Goal: Task Accomplishment & Management: Use online tool/utility

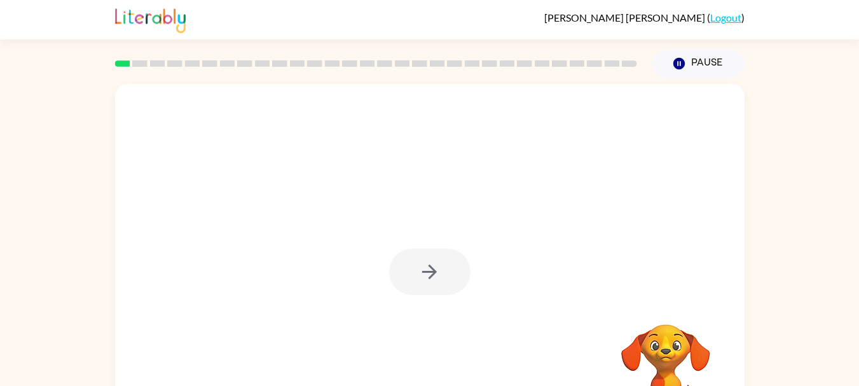
click at [799, 247] on div "Your browser must support playing .mp4 files to use Literably. Please try using…" at bounding box center [429, 262] width 859 height 369
click at [445, 270] on button "button" at bounding box center [429, 271] width 81 height 46
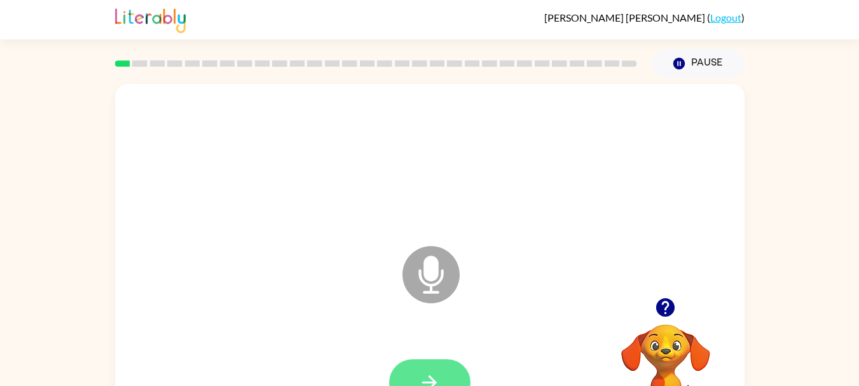
click at [437, 369] on button "button" at bounding box center [429, 382] width 81 height 46
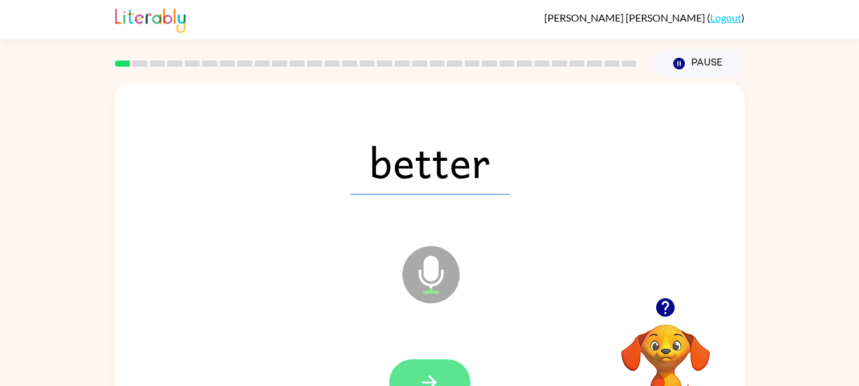
drag, startPoint x: 437, startPoint y: 369, endPoint x: 407, endPoint y: 361, distance: 31.4
drag, startPoint x: 407, startPoint y: 361, endPoint x: 394, endPoint y: 360, distance: 13.4
drag, startPoint x: 394, startPoint y: 360, endPoint x: 365, endPoint y: 339, distance: 36.0
drag, startPoint x: 365, startPoint y: 339, endPoint x: 433, endPoint y: 372, distance: 76.2
click at [433, 372] on icon "button" at bounding box center [429, 382] width 22 height 22
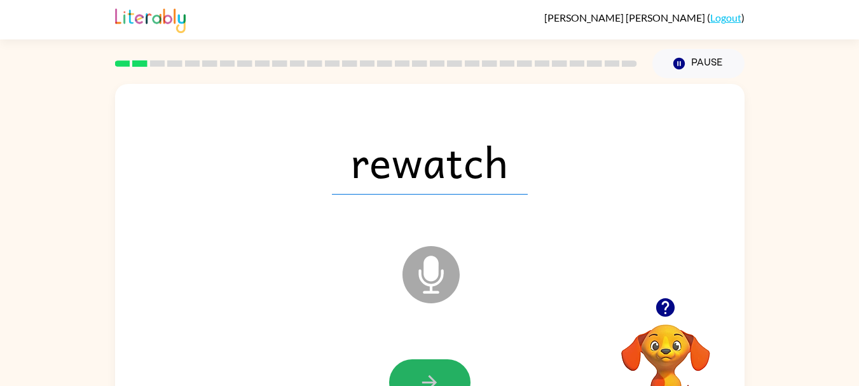
click at [433, 372] on icon "button" at bounding box center [429, 382] width 22 height 22
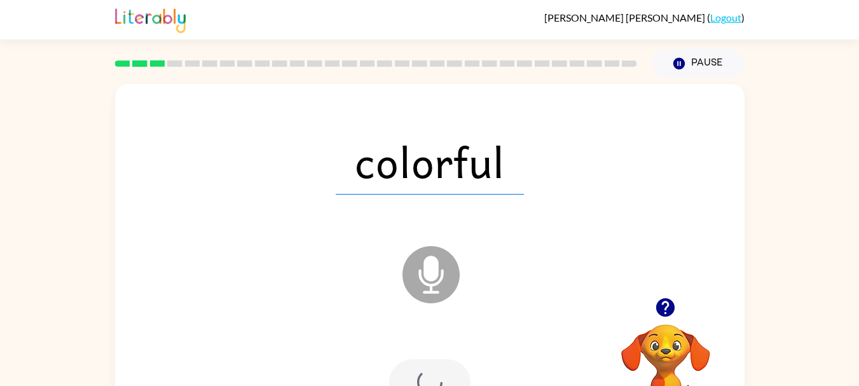
click at [433, 372] on div at bounding box center [429, 382] width 81 height 46
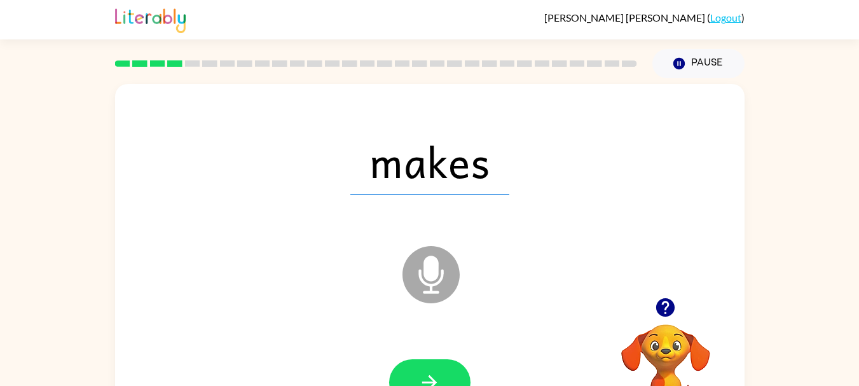
drag, startPoint x: 433, startPoint y: 372, endPoint x: 400, endPoint y: 364, distance: 34.2
click at [400, 364] on button "button" at bounding box center [429, 382] width 81 height 46
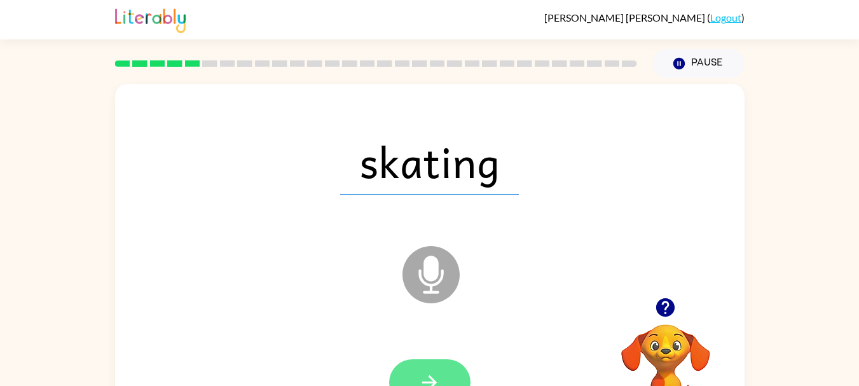
click at [409, 365] on button "button" at bounding box center [429, 382] width 81 height 46
click at [409, 365] on div at bounding box center [429, 382] width 81 height 46
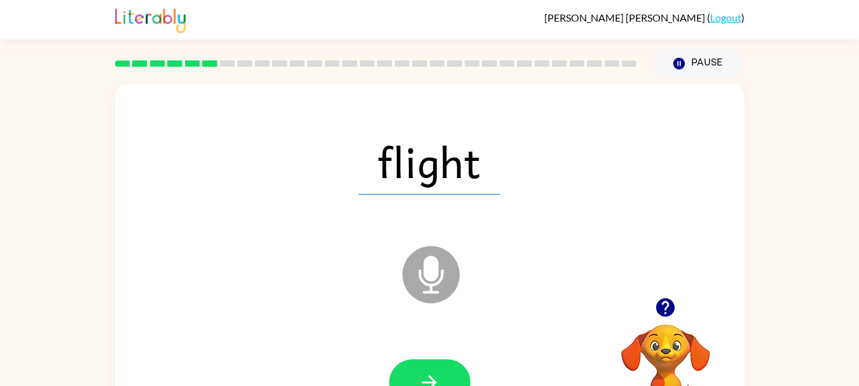
drag, startPoint x: 411, startPoint y: 364, endPoint x: 376, endPoint y: 354, distance: 36.2
click at [376, 354] on div at bounding box center [430, 382] width 604 height 104
click at [419, 366] on button "button" at bounding box center [429, 382] width 81 height 46
drag, startPoint x: 419, startPoint y: 366, endPoint x: 386, endPoint y: 356, distance: 35.2
click at [386, 356] on div at bounding box center [430, 382] width 604 height 104
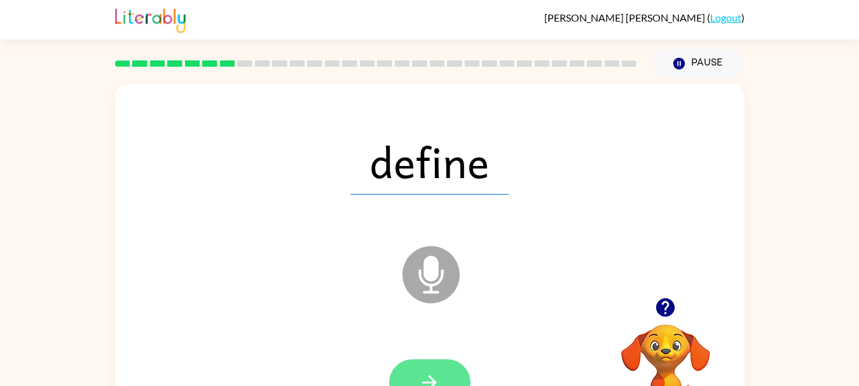
click at [447, 364] on button "button" at bounding box center [429, 382] width 81 height 46
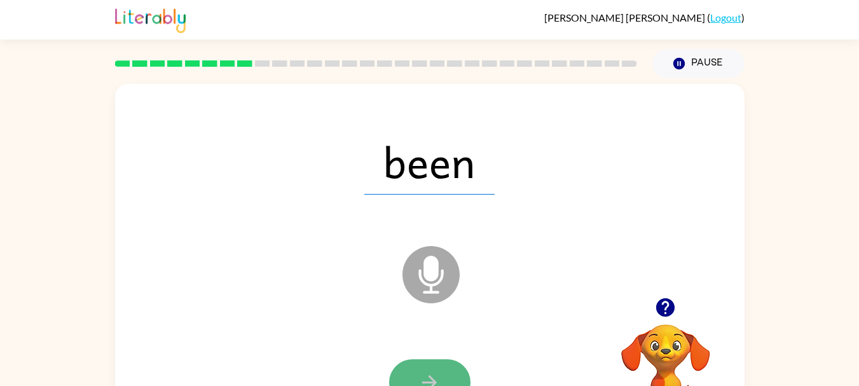
click at [420, 370] on button "button" at bounding box center [429, 382] width 81 height 46
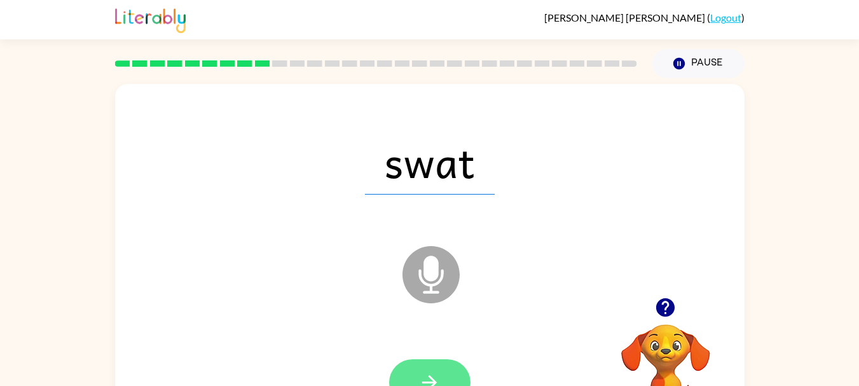
click at [440, 371] on icon "button" at bounding box center [429, 382] width 22 height 22
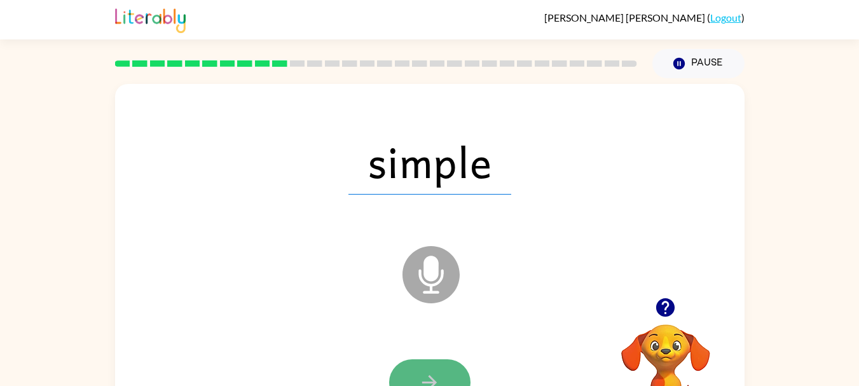
drag, startPoint x: 435, startPoint y: 367, endPoint x: 428, endPoint y: 365, distance: 7.4
drag, startPoint x: 428, startPoint y: 365, endPoint x: 407, endPoint y: 359, distance: 21.7
click at [407, 359] on button "button" at bounding box center [429, 382] width 81 height 46
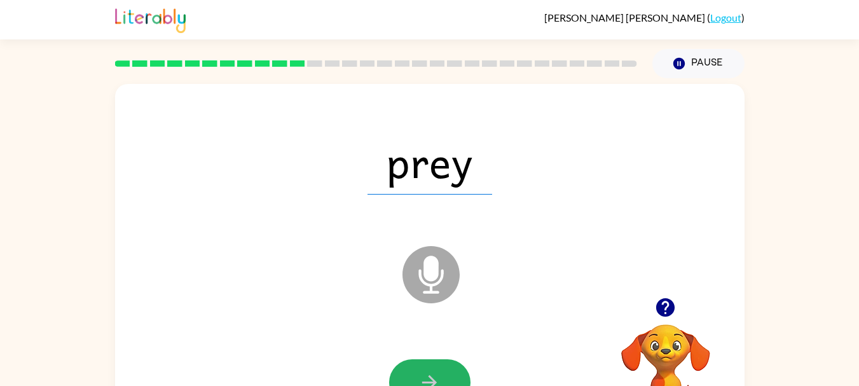
click at [407, 359] on button "button" at bounding box center [429, 382] width 81 height 46
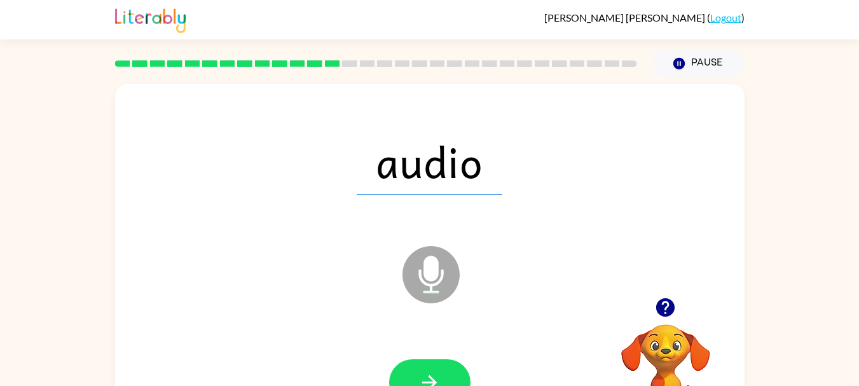
click at [407, 359] on button "button" at bounding box center [429, 382] width 81 height 46
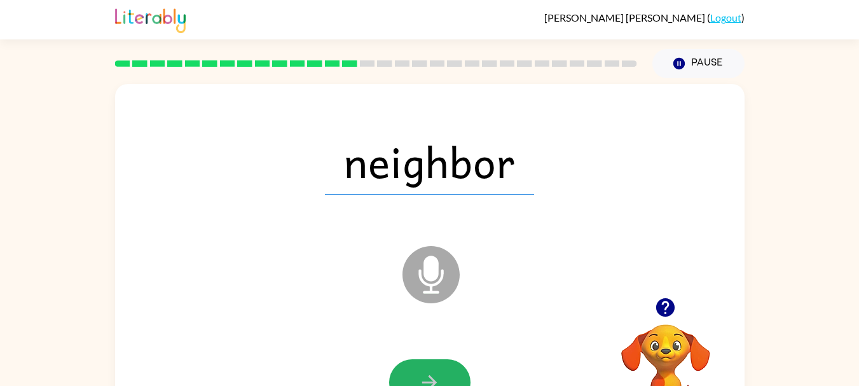
click at [407, 359] on button "button" at bounding box center [429, 382] width 81 height 46
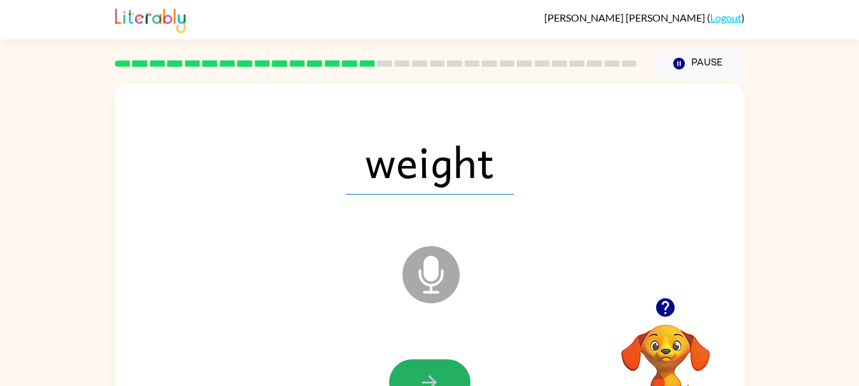
click at [407, 359] on button "button" at bounding box center [429, 382] width 81 height 46
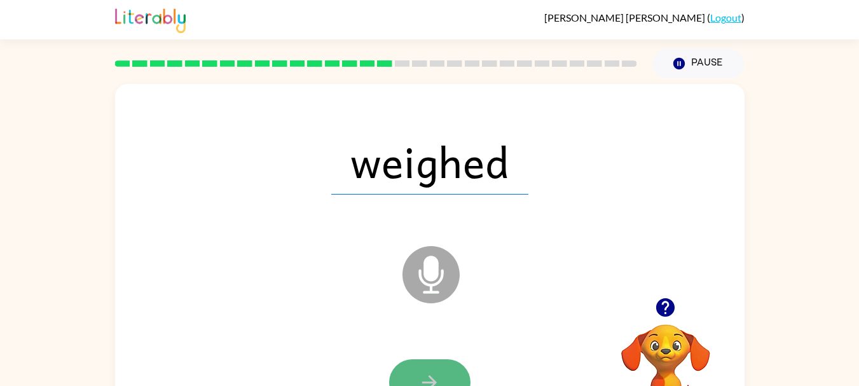
click at [404, 364] on button "button" at bounding box center [429, 382] width 81 height 46
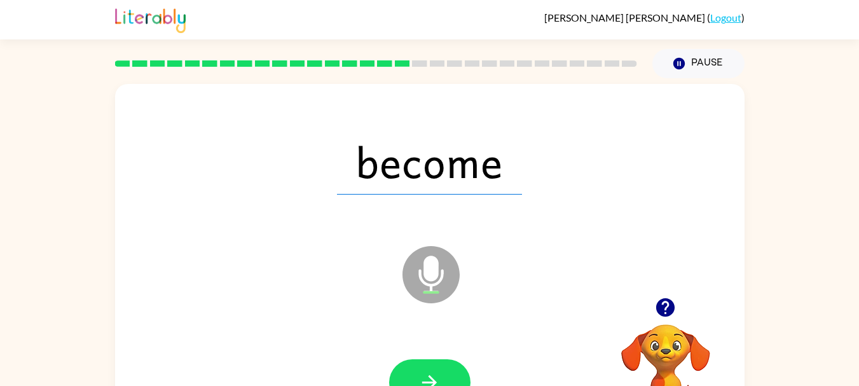
click at [404, 364] on button "button" at bounding box center [429, 382] width 81 height 46
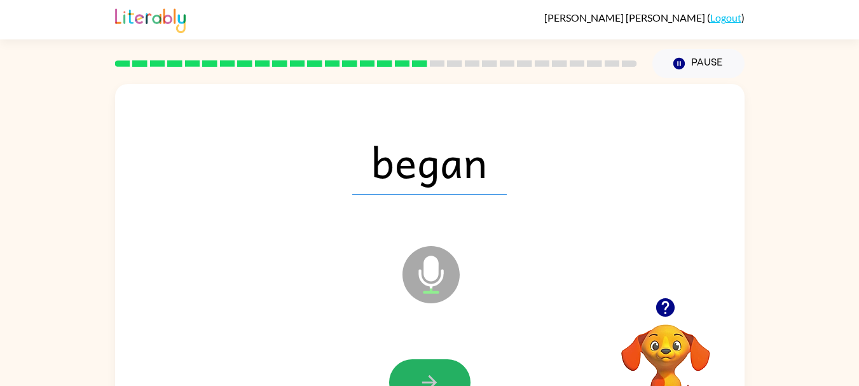
click at [404, 364] on button "button" at bounding box center [429, 382] width 81 height 46
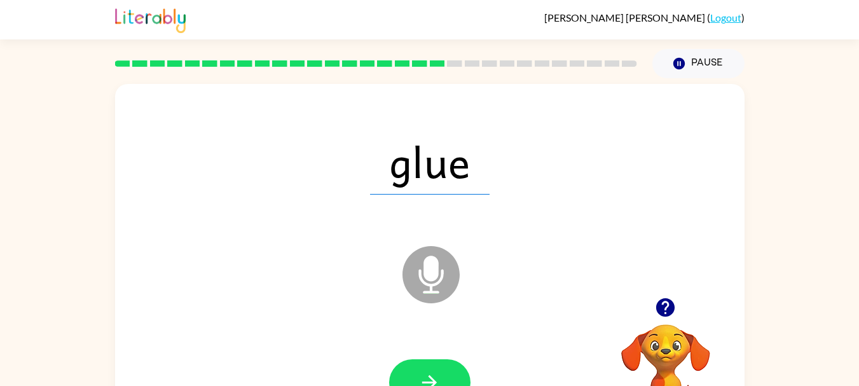
click at [404, 364] on button "button" at bounding box center [429, 382] width 81 height 46
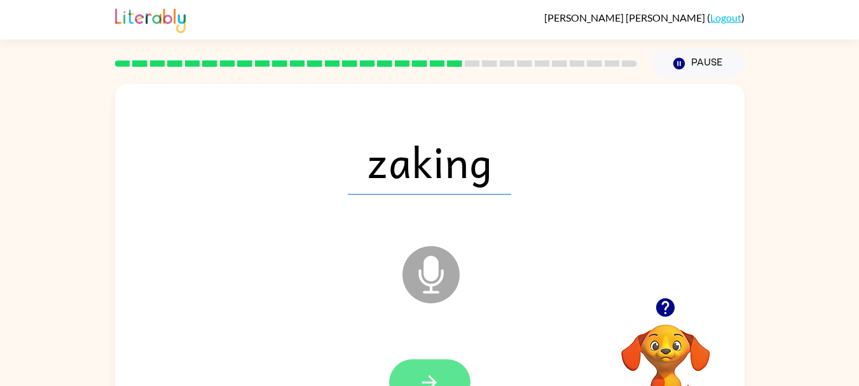
click at [404, 364] on button "button" at bounding box center [429, 382] width 81 height 46
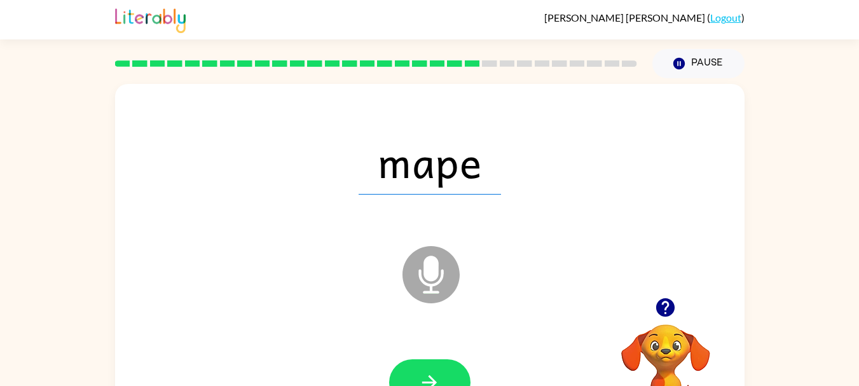
click at [407, 365] on button "button" at bounding box center [429, 382] width 81 height 46
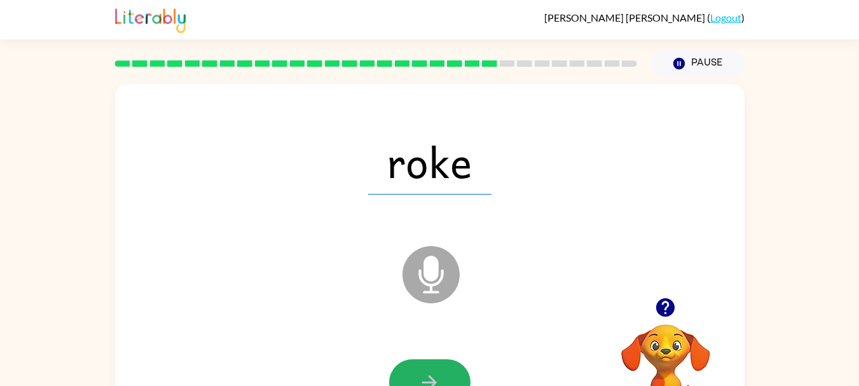
click at [407, 365] on button "button" at bounding box center [429, 382] width 81 height 46
click at [404, 367] on button "button" at bounding box center [429, 382] width 81 height 46
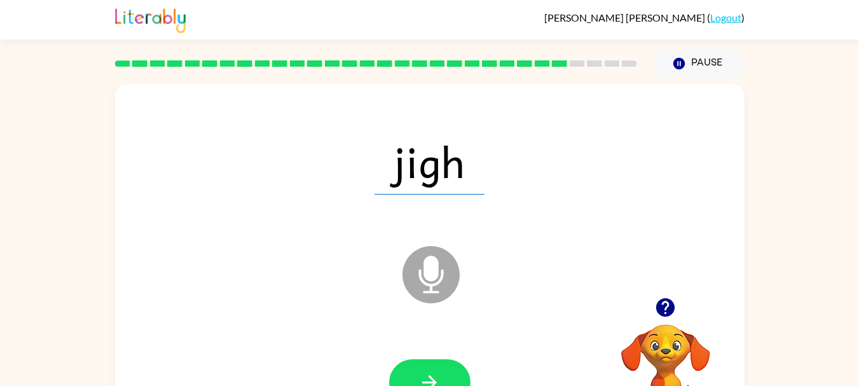
click at [404, 367] on button "button" at bounding box center [429, 382] width 81 height 46
drag, startPoint x: 403, startPoint y: 367, endPoint x: 394, endPoint y: 366, distance: 9.0
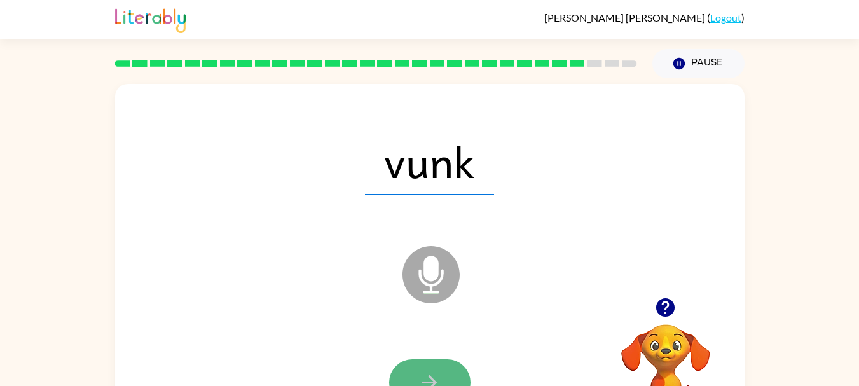
drag, startPoint x: 394, startPoint y: 366, endPoint x: 414, endPoint y: 363, distance: 20.0
drag, startPoint x: 414, startPoint y: 363, endPoint x: 400, endPoint y: 370, distance: 15.6
drag, startPoint x: 400, startPoint y: 370, endPoint x: 421, endPoint y: 371, distance: 21.6
drag, startPoint x: 421, startPoint y: 371, endPoint x: 405, endPoint y: 362, distance: 18.2
drag, startPoint x: 405, startPoint y: 362, endPoint x: 341, endPoint y: 355, distance: 65.2
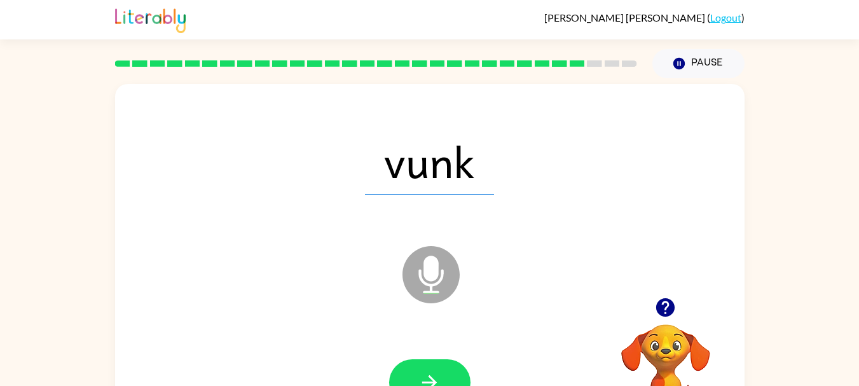
click at [341, 355] on div at bounding box center [430, 382] width 604 height 104
click at [415, 369] on button "button" at bounding box center [429, 382] width 81 height 46
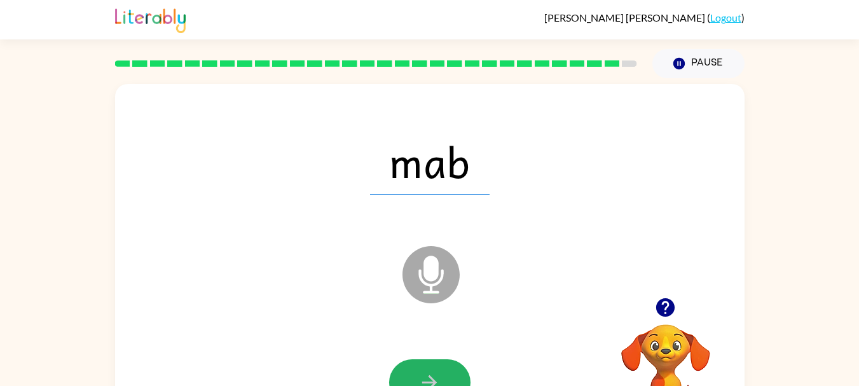
click at [406, 364] on button "button" at bounding box center [429, 382] width 81 height 46
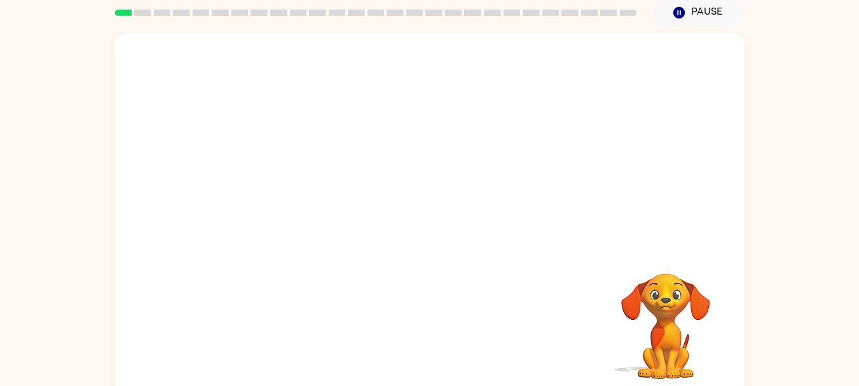
scroll to position [61, 0]
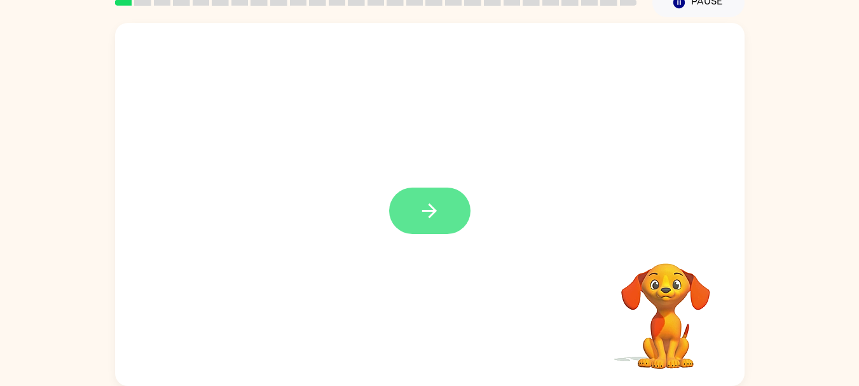
drag, startPoint x: 428, startPoint y: 203, endPoint x: 409, endPoint y: 210, distance: 20.3
click at [409, 210] on button "button" at bounding box center [429, 210] width 81 height 46
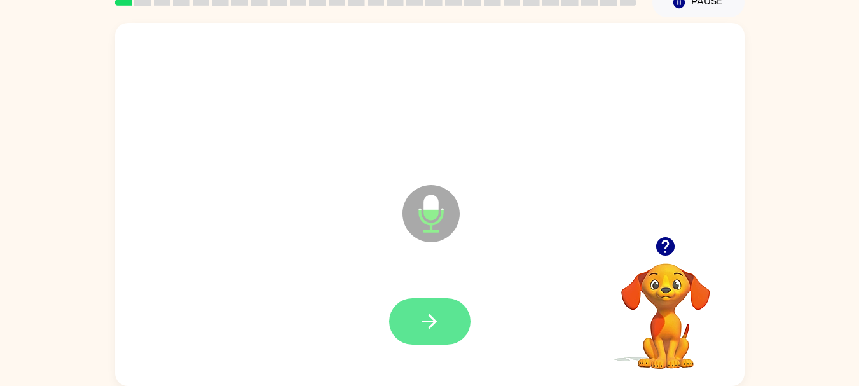
click at [419, 304] on button "button" at bounding box center [429, 321] width 81 height 46
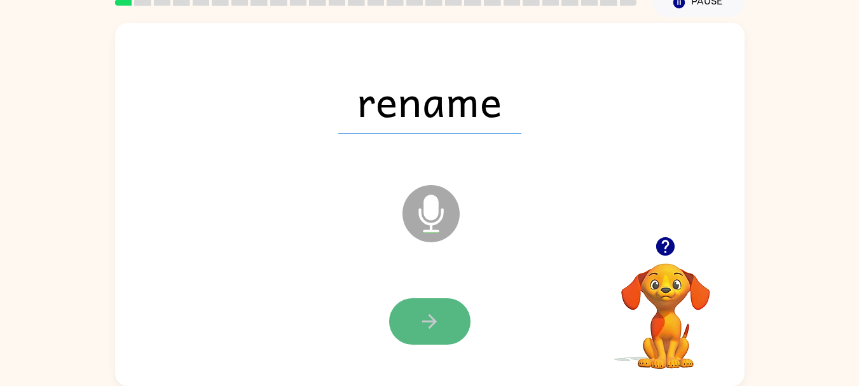
click at [419, 306] on button "button" at bounding box center [429, 321] width 81 height 46
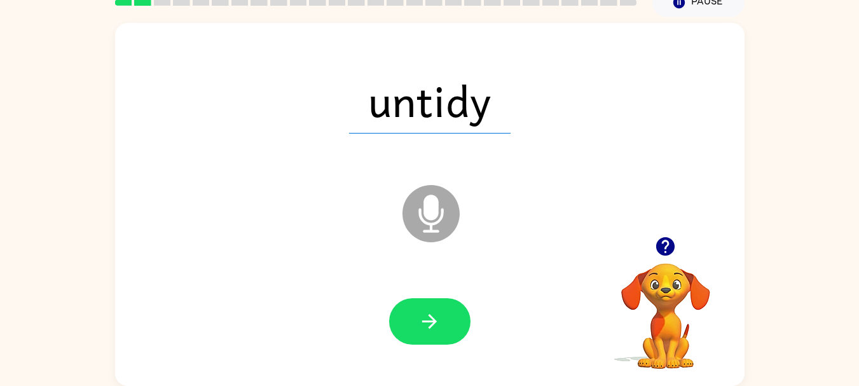
drag, startPoint x: 447, startPoint y: 322, endPoint x: 427, endPoint y: 315, distance: 20.9
click at [427, 315] on icon "button" at bounding box center [429, 321] width 22 height 22
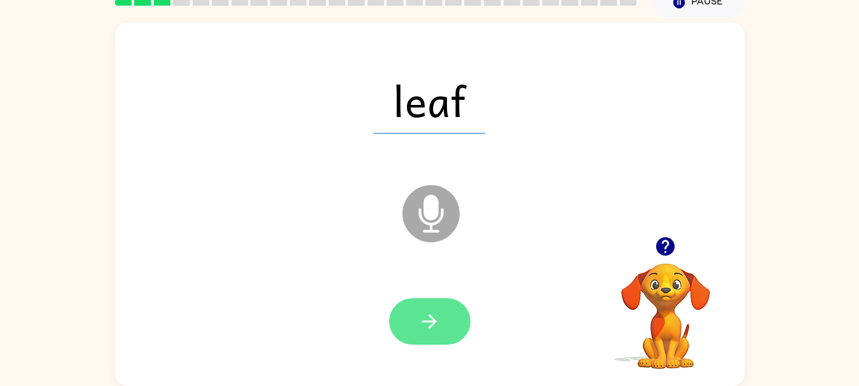
click at [434, 311] on icon "button" at bounding box center [429, 321] width 22 height 22
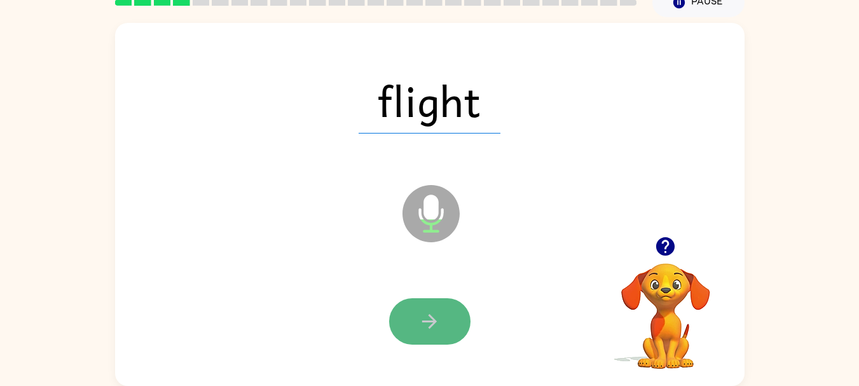
click at [415, 312] on button "button" at bounding box center [429, 321] width 81 height 46
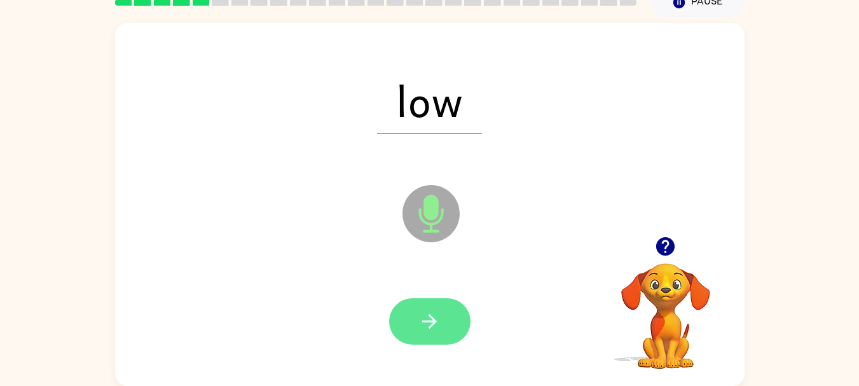
click at [416, 312] on button "button" at bounding box center [429, 321] width 81 height 46
drag, startPoint x: 420, startPoint y: 315, endPoint x: 448, endPoint y: 332, distance: 33.1
click at [448, 332] on button "button" at bounding box center [429, 321] width 81 height 46
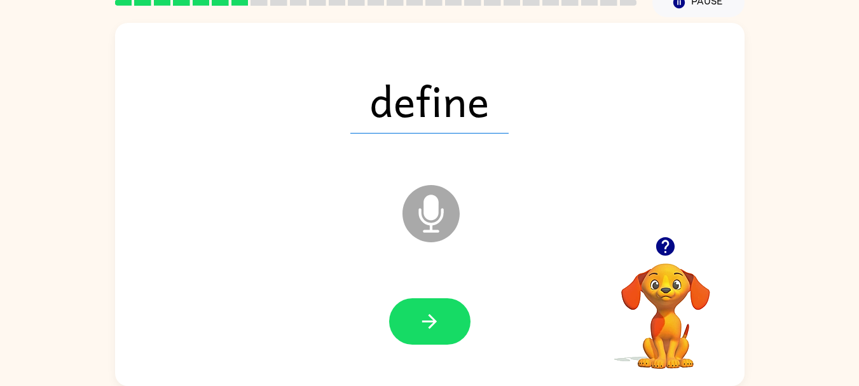
drag, startPoint x: 447, startPoint y: 319, endPoint x: 440, endPoint y: 329, distance: 11.8
click at [440, 329] on icon "button" at bounding box center [429, 321] width 22 height 22
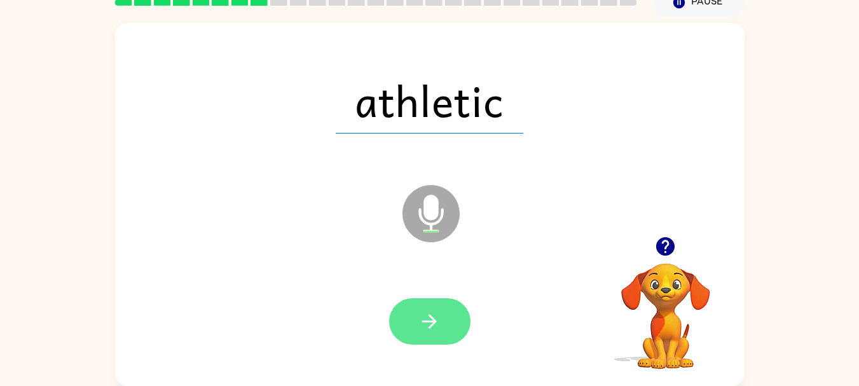
click at [435, 313] on icon "button" at bounding box center [429, 321] width 22 height 22
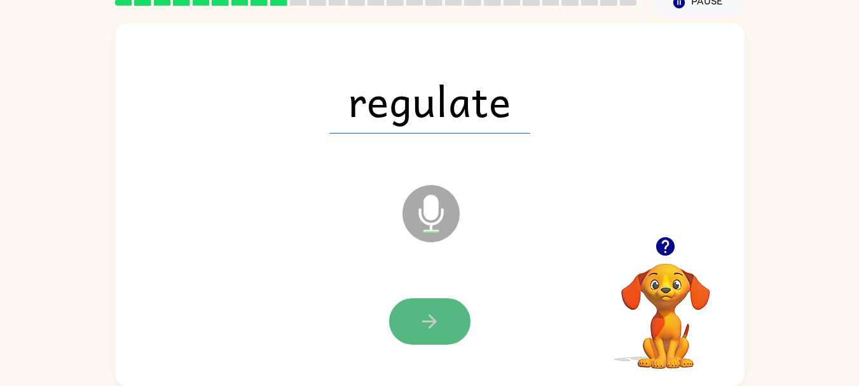
drag, startPoint x: 435, startPoint y: 316, endPoint x: 424, endPoint y: 316, distance: 10.8
drag, startPoint x: 424, startPoint y: 316, endPoint x: 453, endPoint y: 331, distance: 32.7
click at [453, 331] on button "button" at bounding box center [429, 321] width 81 height 46
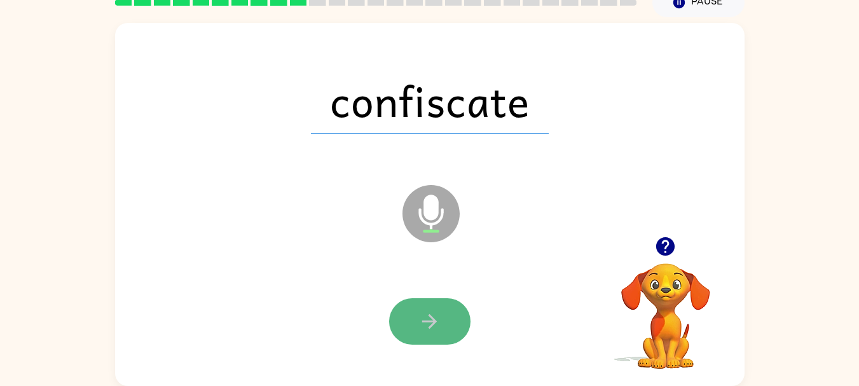
click at [456, 326] on button "button" at bounding box center [429, 321] width 81 height 46
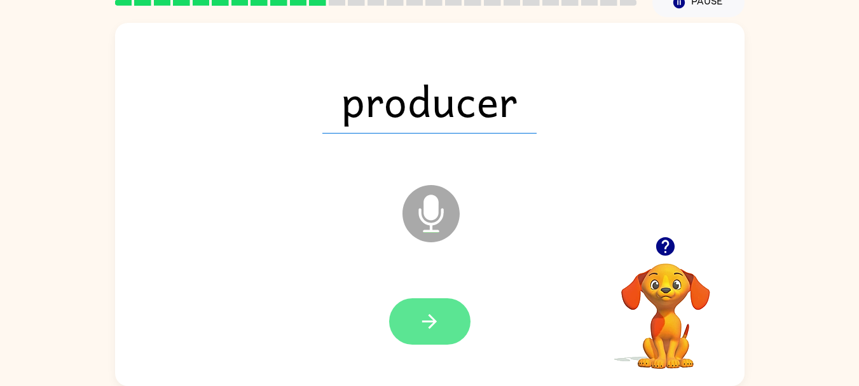
click at [449, 316] on button "button" at bounding box center [429, 321] width 81 height 46
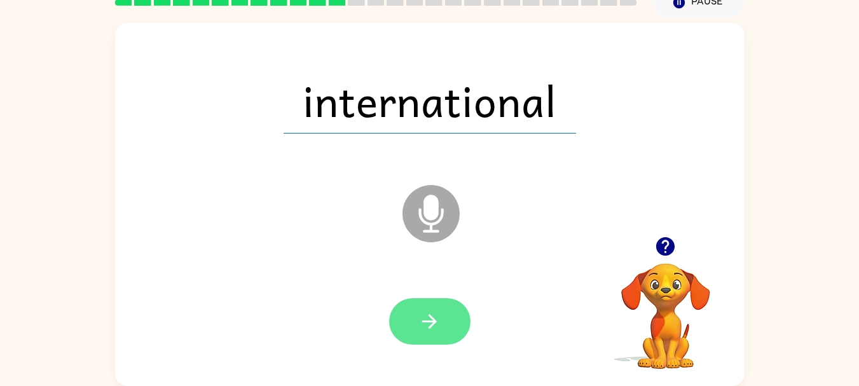
click at [447, 319] on button "button" at bounding box center [429, 321] width 81 height 46
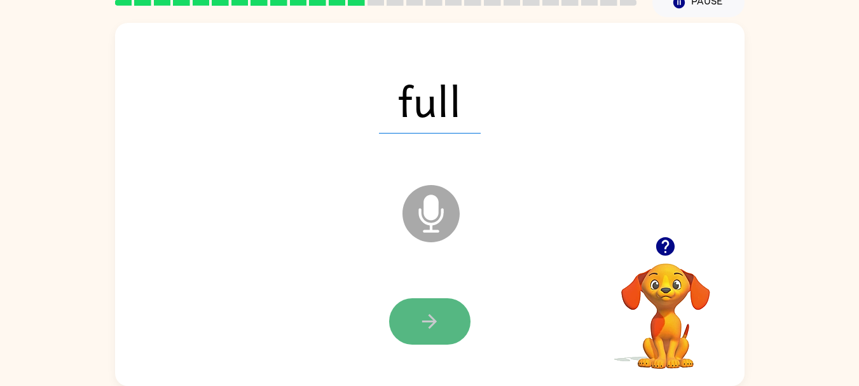
click at [447, 319] on button "button" at bounding box center [429, 321] width 81 height 46
click at [427, 310] on icon "button" at bounding box center [429, 321] width 22 height 22
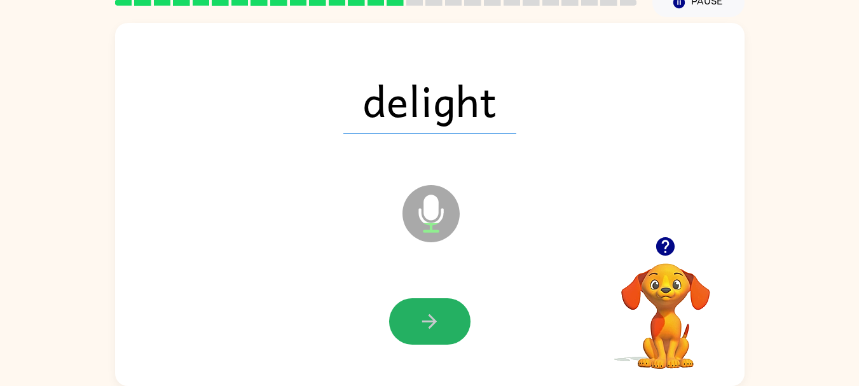
click at [427, 310] on icon "button" at bounding box center [429, 321] width 22 height 22
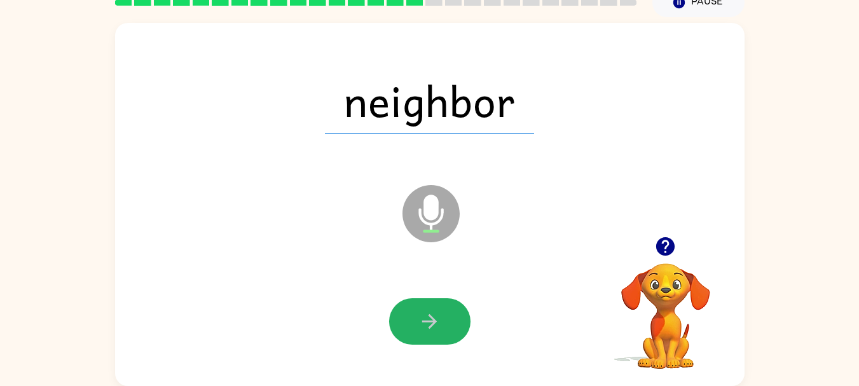
click at [427, 310] on icon "button" at bounding box center [429, 321] width 22 height 22
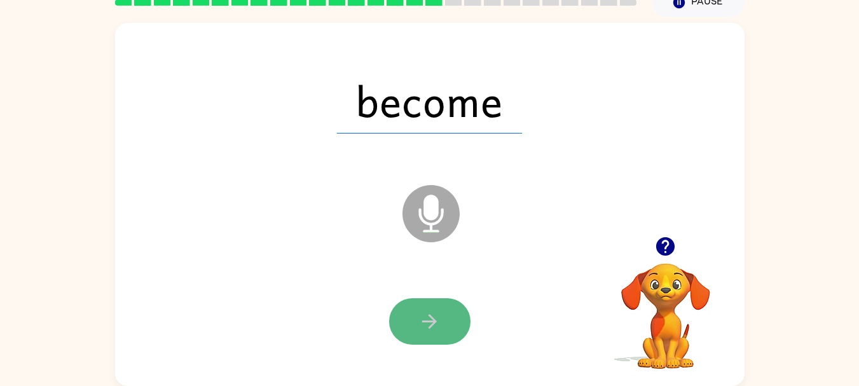
click at [421, 308] on button "button" at bounding box center [429, 321] width 81 height 46
click at [418, 309] on button "button" at bounding box center [429, 321] width 81 height 46
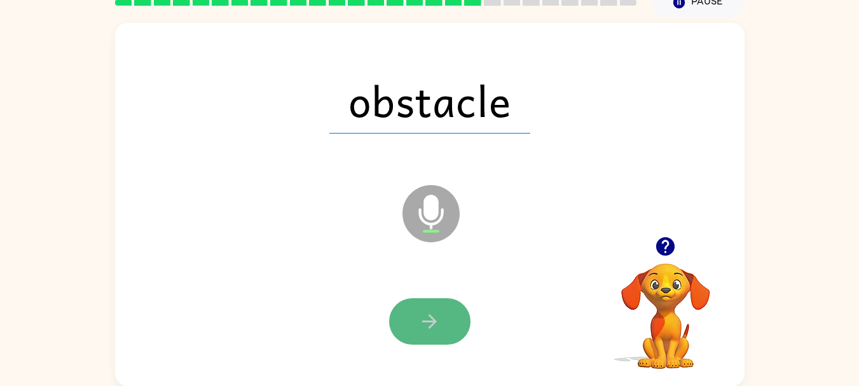
click at [418, 309] on button "button" at bounding box center [429, 321] width 81 height 46
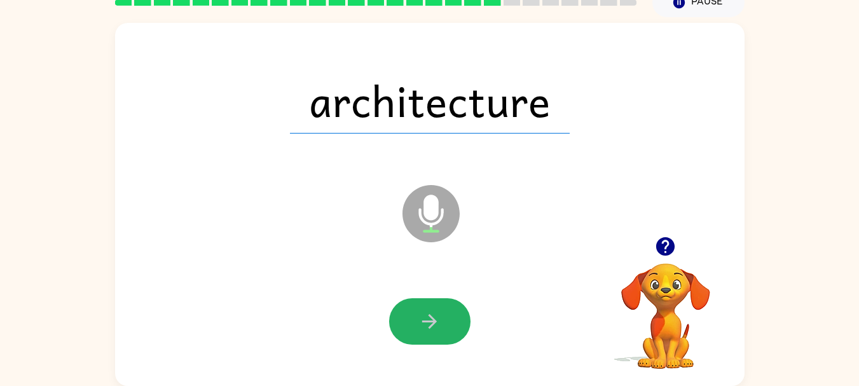
click at [418, 309] on button "button" at bounding box center [429, 321] width 81 height 46
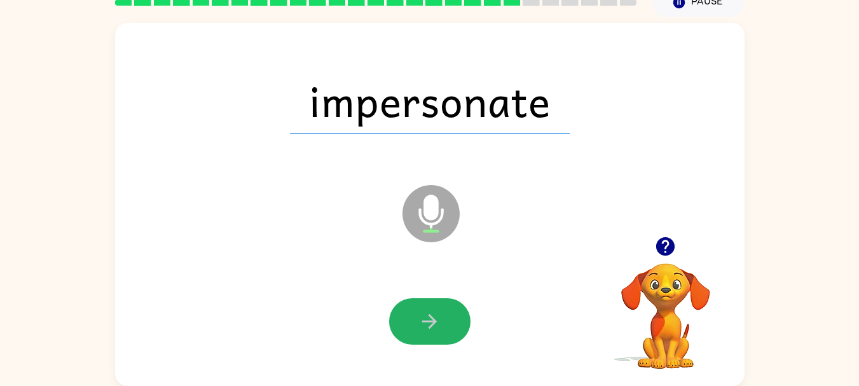
click at [418, 309] on button "button" at bounding box center [429, 321] width 81 height 46
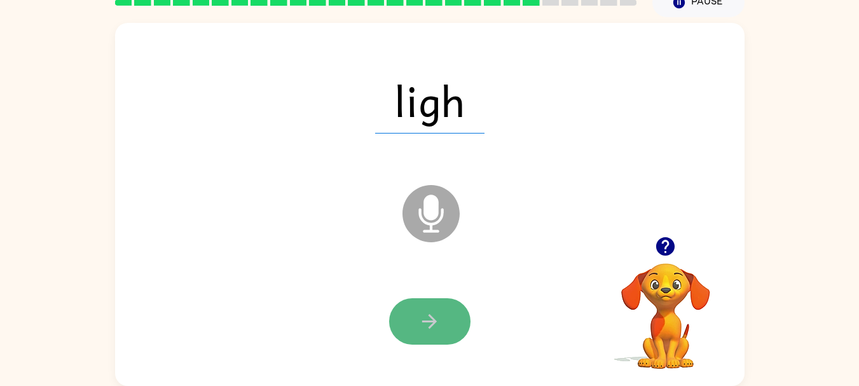
drag, startPoint x: 418, startPoint y: 309, endPoint x: 426, endPoint y: 319, distance: 12.7
click at [426, 319] on icon "button" at bounding box center [429, 321] width 22 height 22
click at [426, 318] on icon "button" at bounding box center [429, 321] width 22 height 22
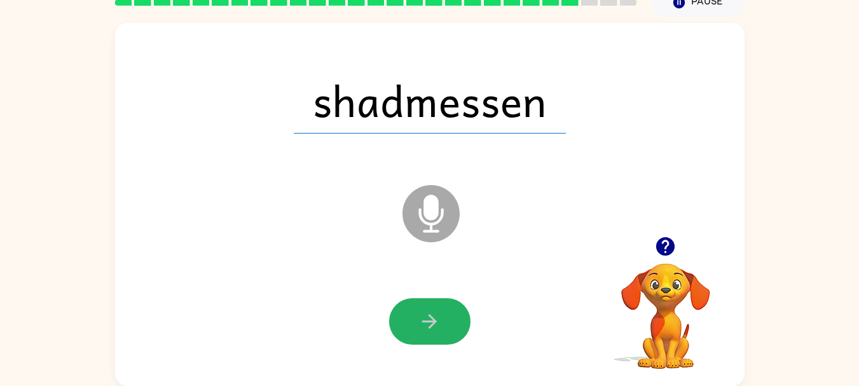
click at [426, 318] on icon "button" at bounding box center [429, 321] width 22 height 22
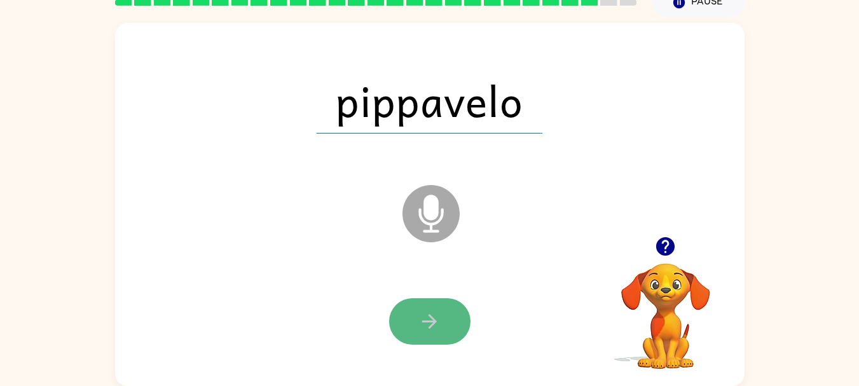
drag, startPoint x: 426, startPoint y: 319, endPoint x: 409, endPoint y: 322, distance: 17.3
click at [409, 322] on button "button" at bounding box center [429, 321] width 81 height 46
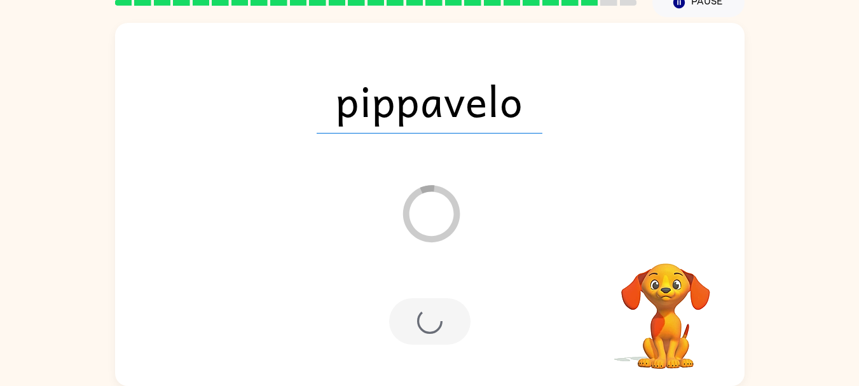
click at [409, 322] on div at bounding box center [429, 321] width 81 height 46
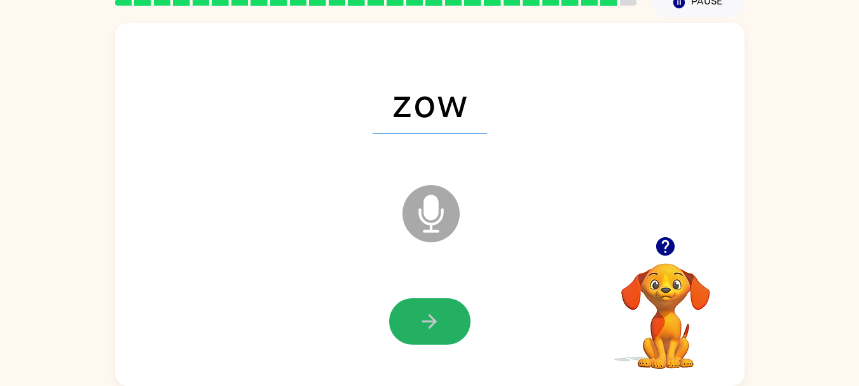
click at [410, 321] on button "button" at bounding box center [429, 321] width 81 height 46
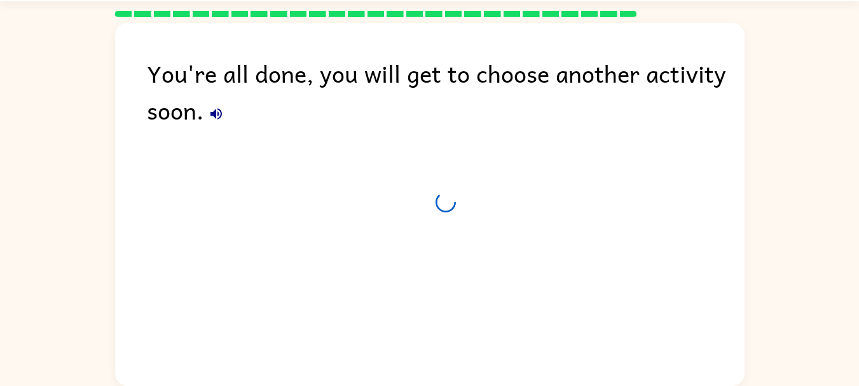
scroll to position [38, 0]
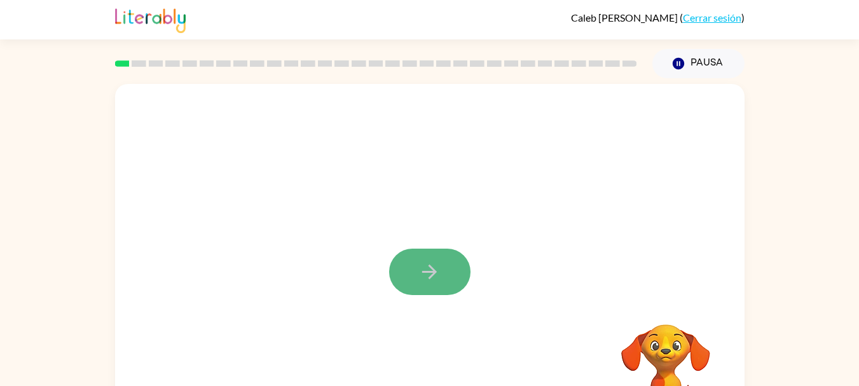
click at [426, 270] on icon "button" at bounding box center [429, 272] width 22 height 22
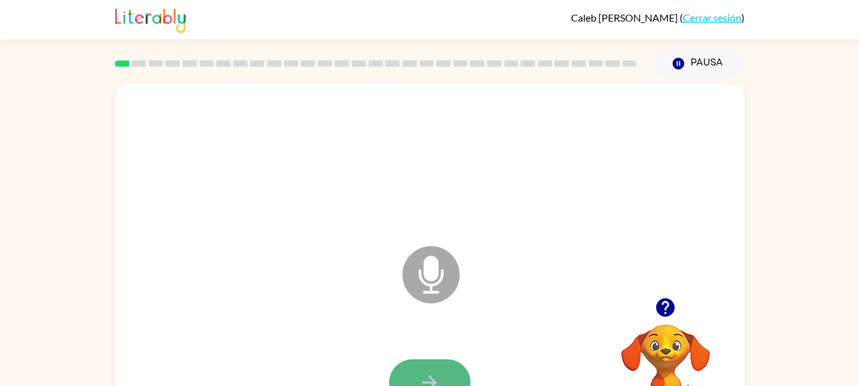
click at [440, 365] on button "button" at bounding box center [429, 382] width 81 height 46
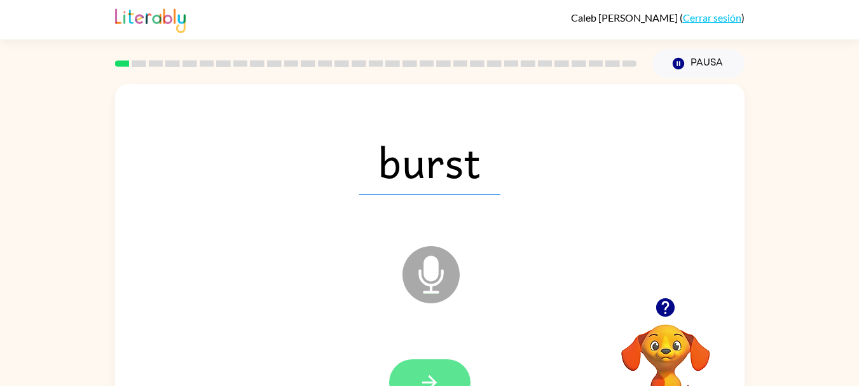
click at [447, 364] on button "button" at bounding box center [429, 382] width 81 height 46
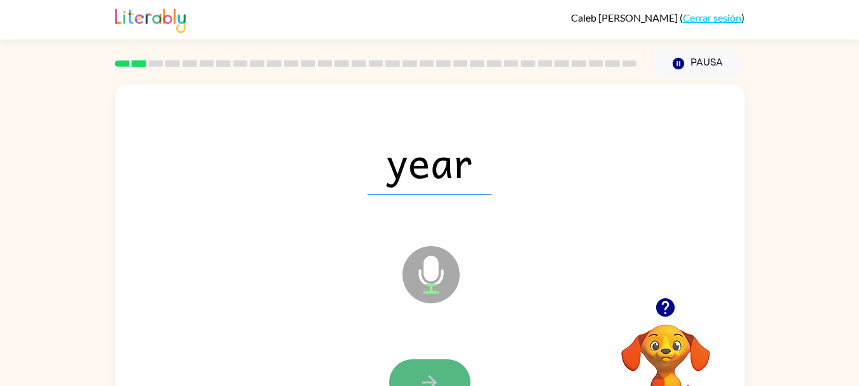
click at [437, 367] on button "button" at bounding box center [429, 382] width 81 height 46
click at [452, 366] on button "button" at bounding box center [429, 382] width 81 height 46
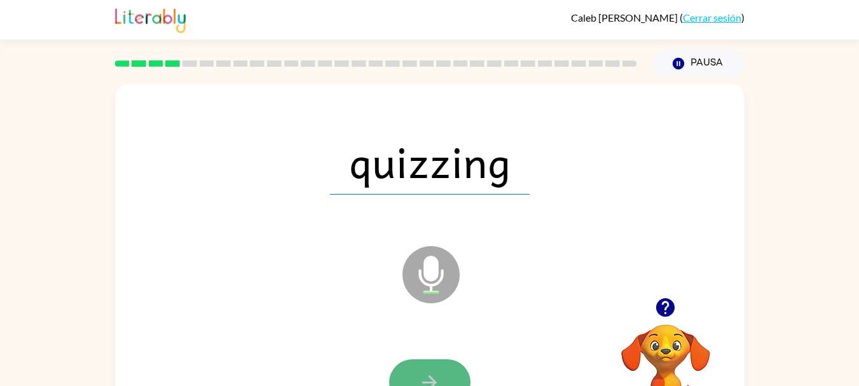
click at [441, 371] on button "button" at bounding box center [429, 382] width 81 height 46
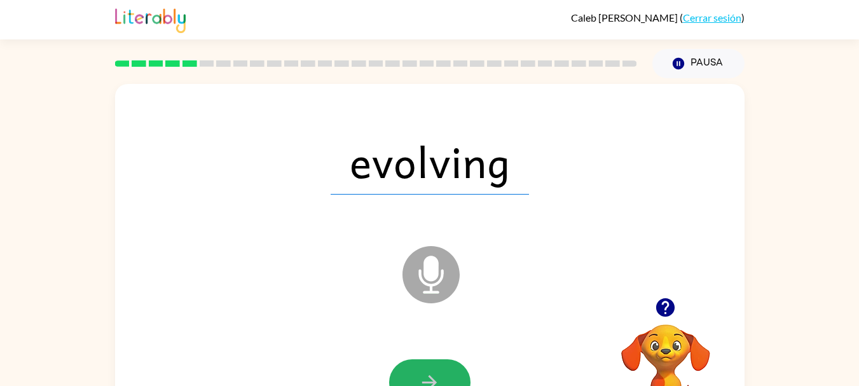
click at [441, 371] on button "button" at bounding box center [429, 382] width 81 height 46
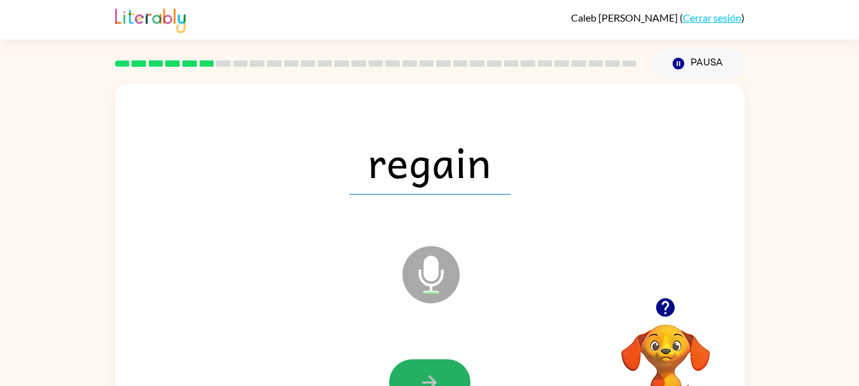
click at [441, 371] on button "button" at bounding box center [429, 382] width 81 height 46
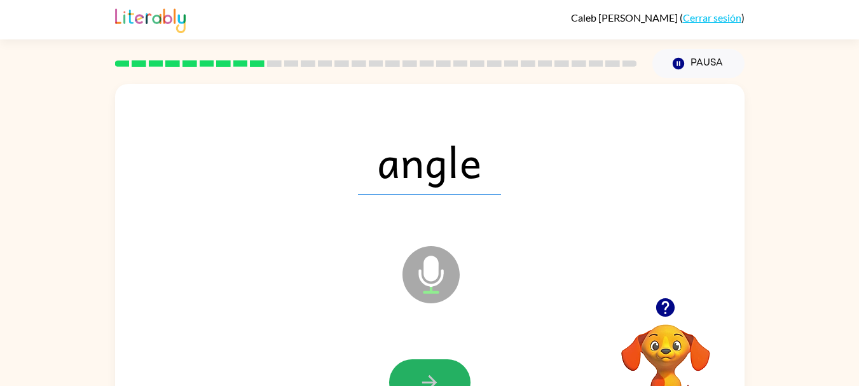
click at [441, 371] on button "button" at bounding box center [429, 382] width 81 height 46
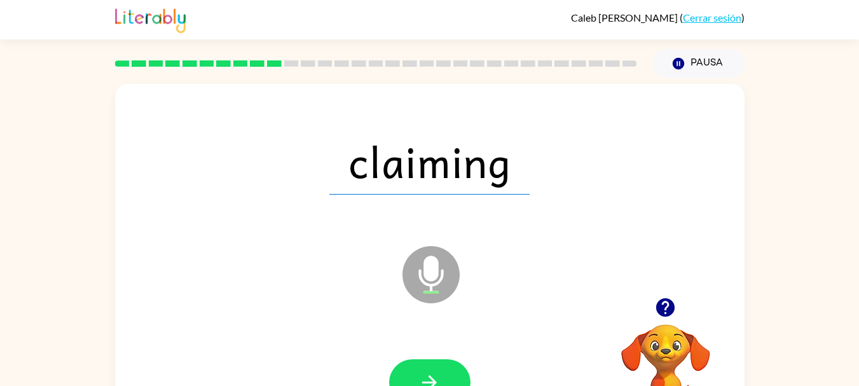
click at [441, 371] on button "button" at bounding box center [429, 382] width 81 height 46
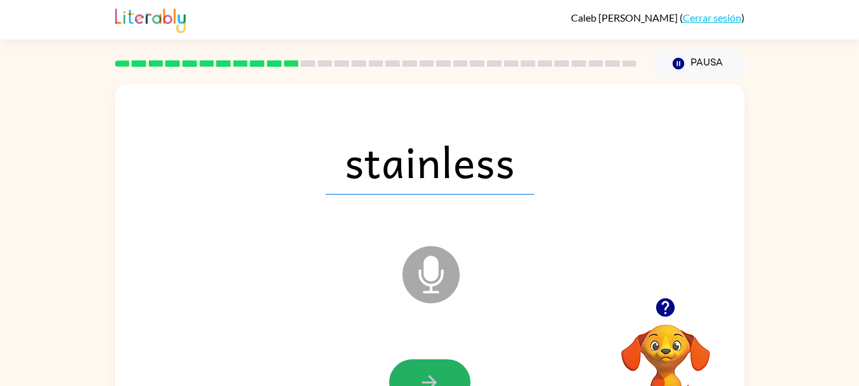
click at [441, 371] on button "button" at bounding box center [429, 382] width 81 height 46
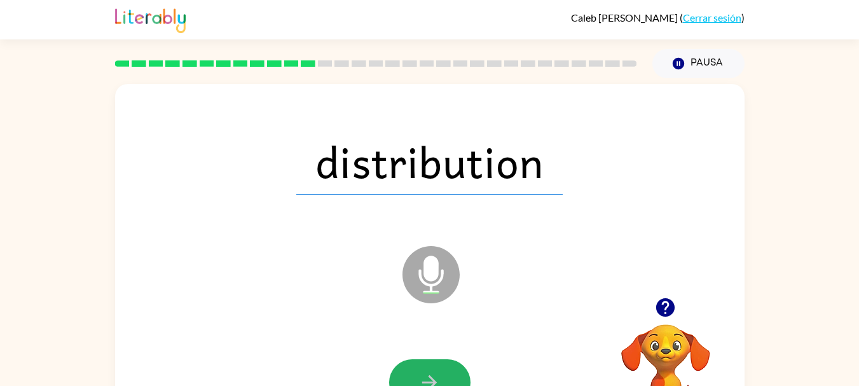
click at [441, 371] on button "button" at bounding box center [429, 382] width 81 height 46
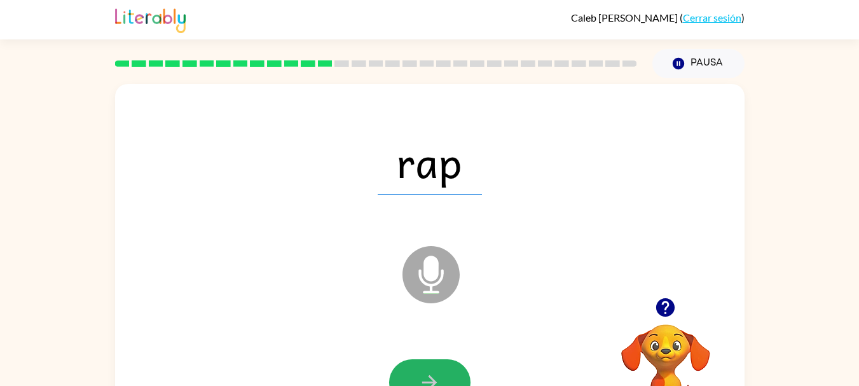
click at [441, 371] on button "button" at bounding box center [429, 382] width 81 height 46
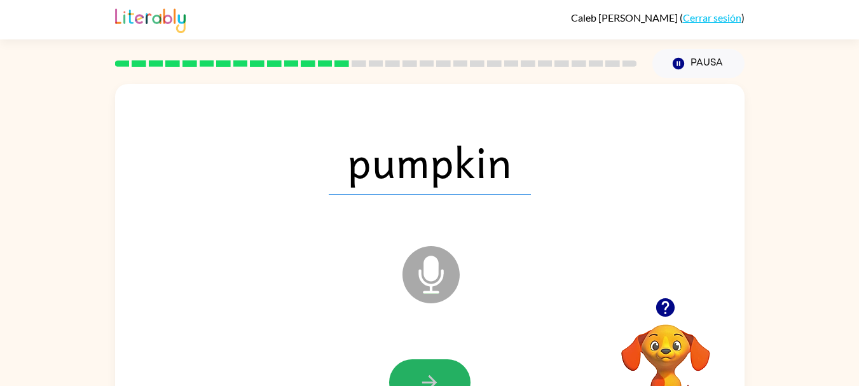
click at [441, 371] on button "button" at bounding box center [429, 382] width 81 height 46
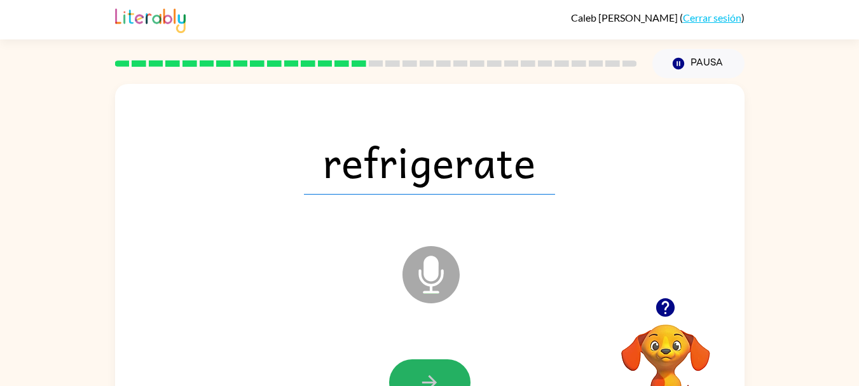
click at [441, 371] on button "button" at bounding box center [429, 382] width 81 height 46
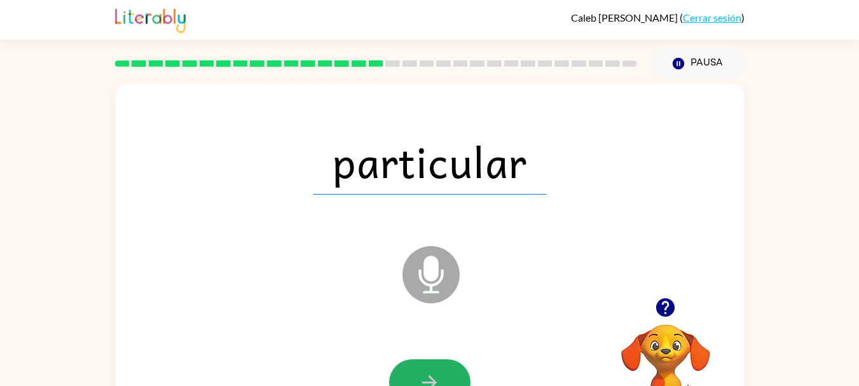
click at [441, 371] on button "button" at bounding box center [429, 382] width 81 height 46
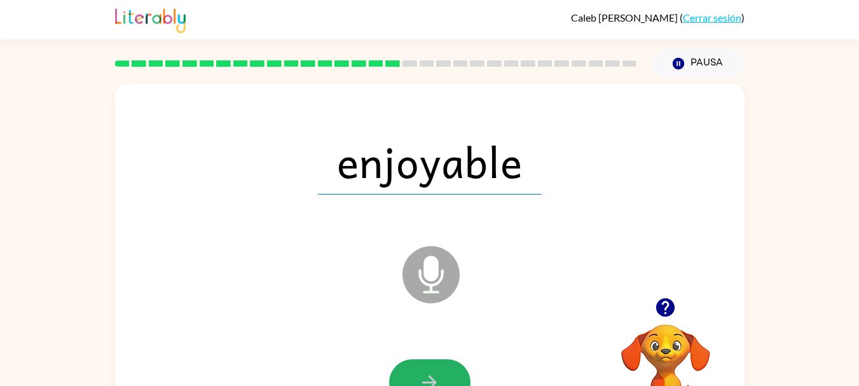
click at [441, 371] on button "button" at bounding box center [429, 382] width 81 height 46
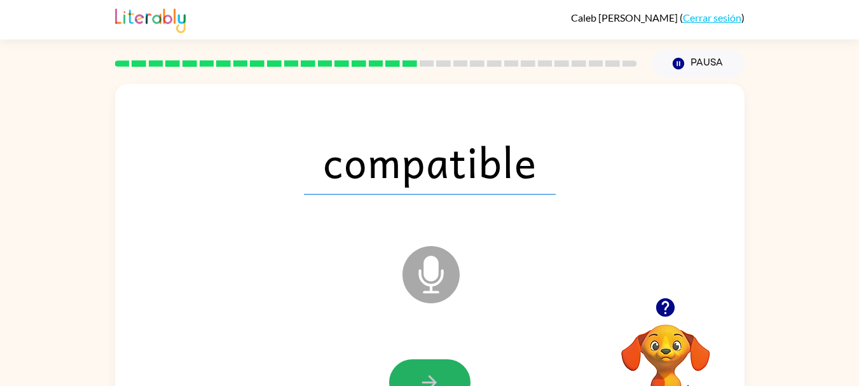
click at [441, 371] on button "button" at bounding box center [429, 382] width 81 height 46
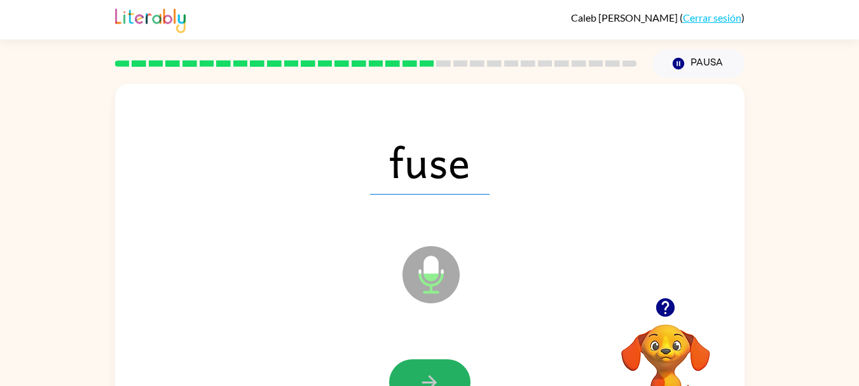
click at [441, 371] on button "button" at bounding box center [429, 382] width 81 height 46
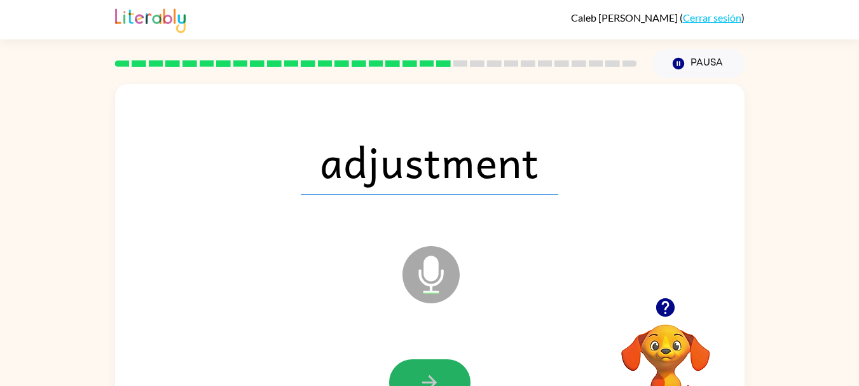
click at [441, 371] on button "button" at bounding box center [429, 382] width 81 height 46
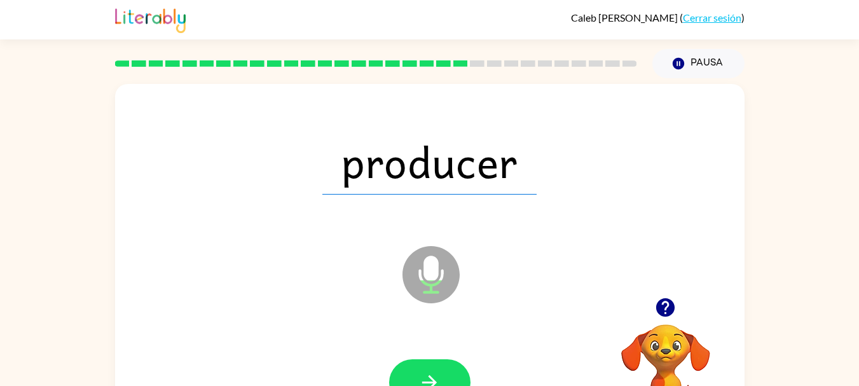
click at [441, 371] on button "button" at bounding box center [429, 382] width 81 height 46
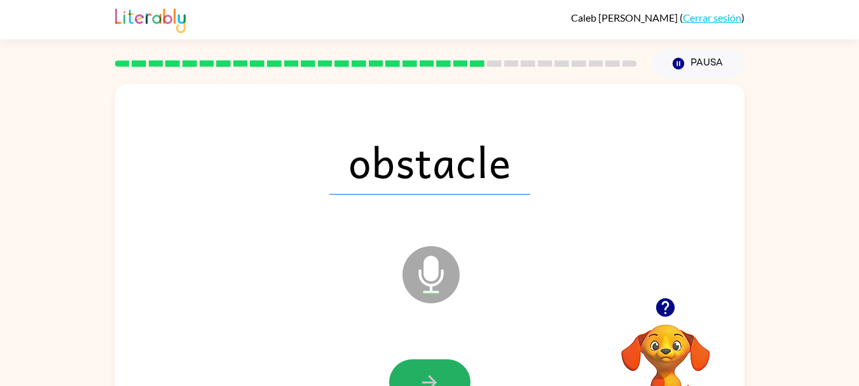
click at [441, 371] on button "button" at bounding box center [429, 382] width 81 height 46
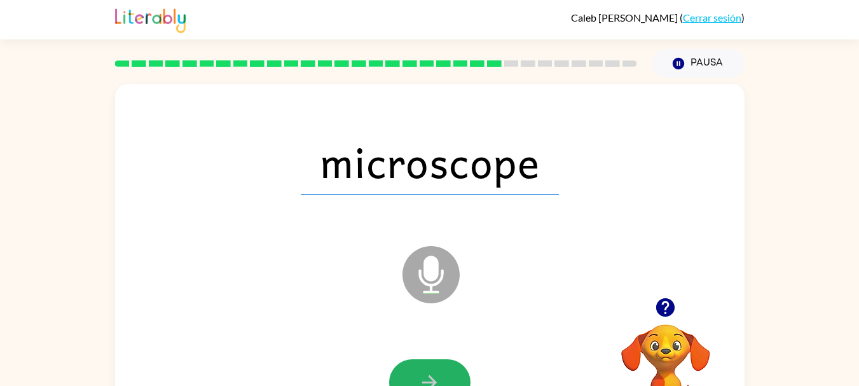
click at [441, 371] on button "button" at bounding box center [429, 382] width 81 height 46
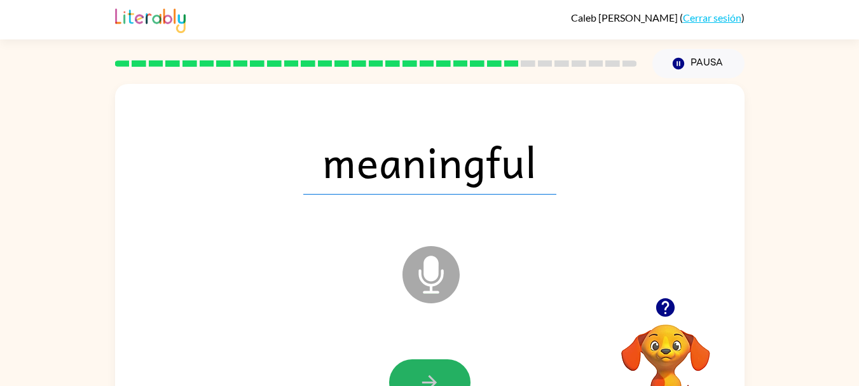
click at [441, 371] on button "button" at bounding box center [429, 382] width 81 height 46
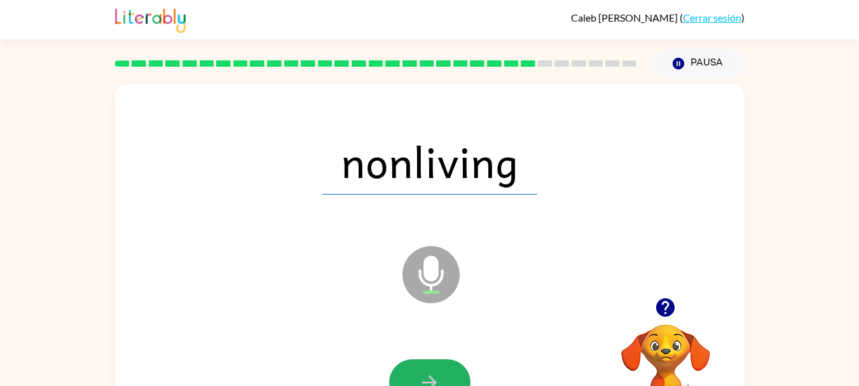
click at [441, 371] on button "button" at bounding box center [429, 382] width 81 height 46
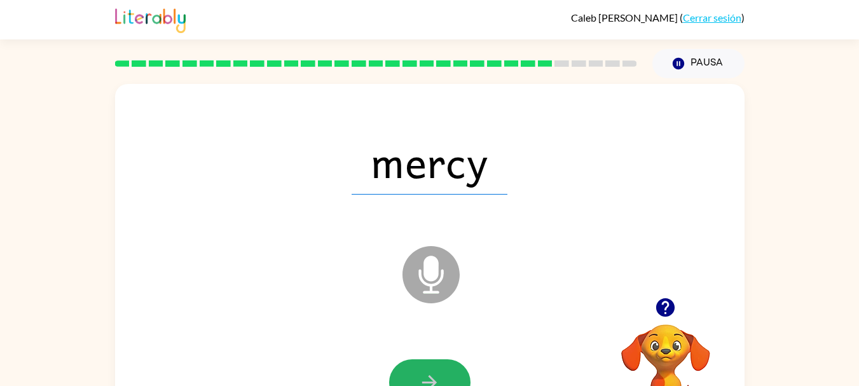
click at [441, 371] on button "button" at bounding box center [429, 382] width 81 height 46
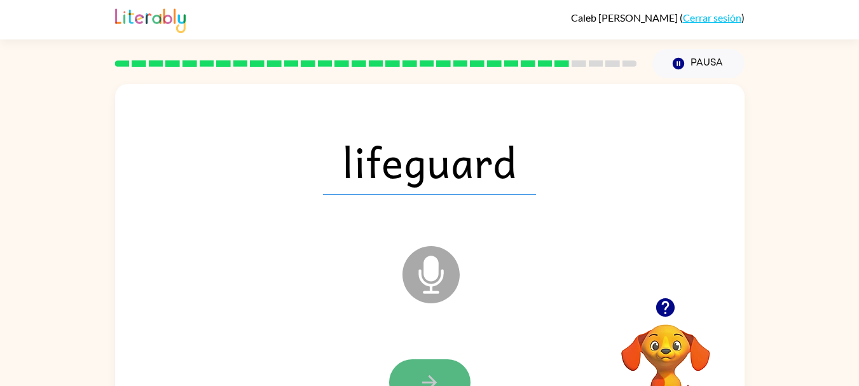
click at [442, 361] on button "button" at bounding box center [429, 382] width 81 height 46
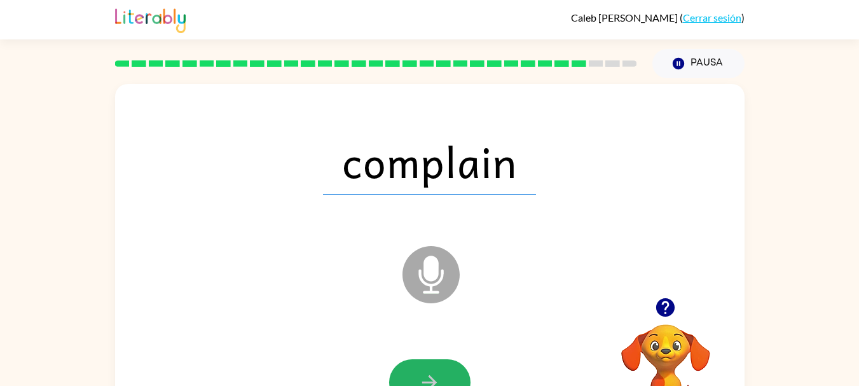
click at [442, 361] on button "button" at bounding box center [429, 382] width 81 height 46
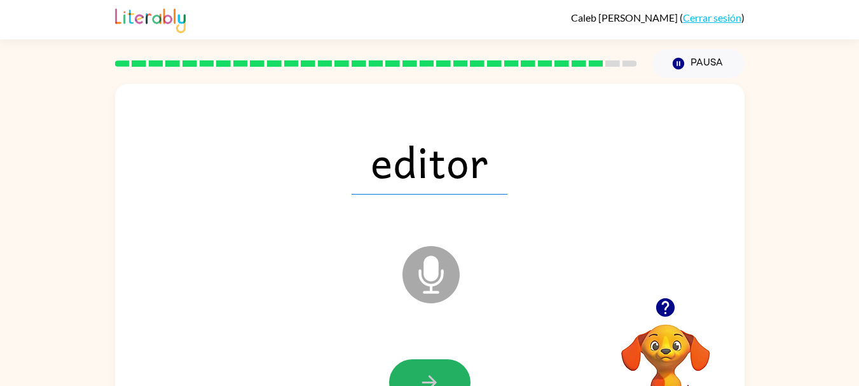
click at [442, 361] on button "button" at bounding box center [429, 382] width 81 height 46
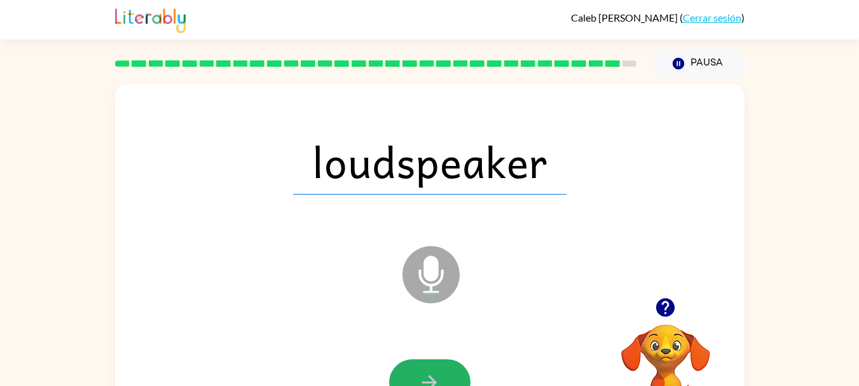
click at [442, 361] on button "button" at bounding box center [429, 382] width 81 height 46
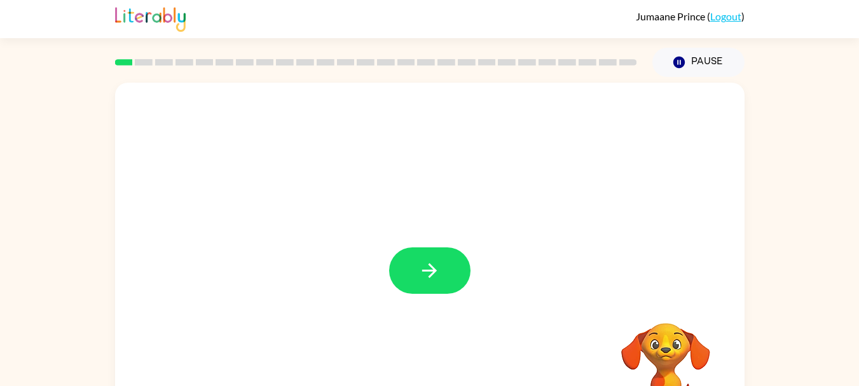
scroll to position [61, 0]
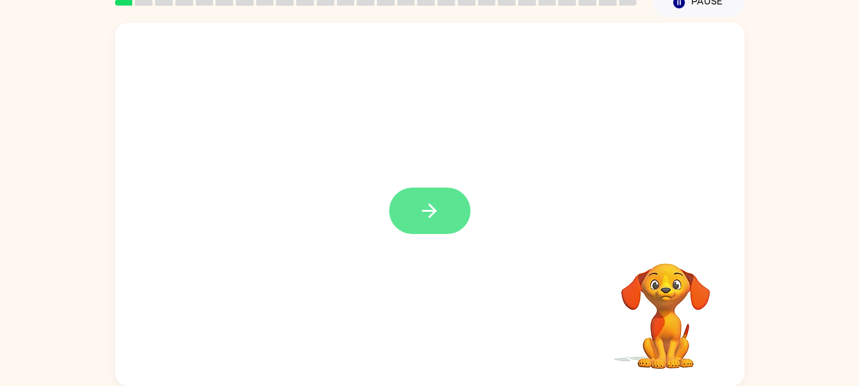
click at [455, 215] on button "button" at bounding box center [429, 210] width 81 height 46
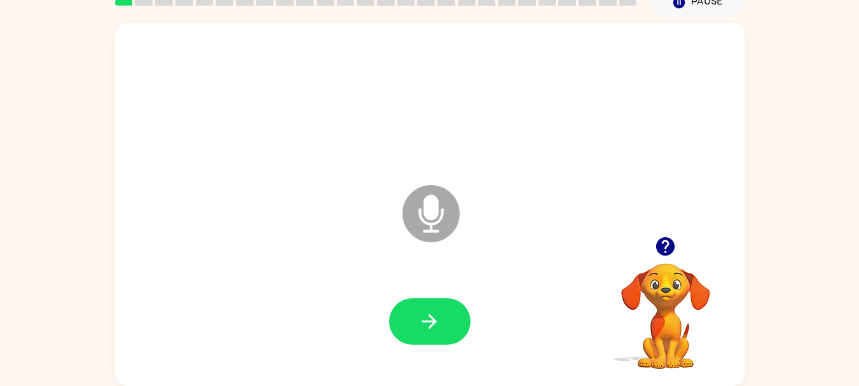
click at [446, 290] on div at bounding box center [430, 321] width 604 height 104
click at [444, 310] on button "button" at bounding box center [429, 321] width 81 height 46
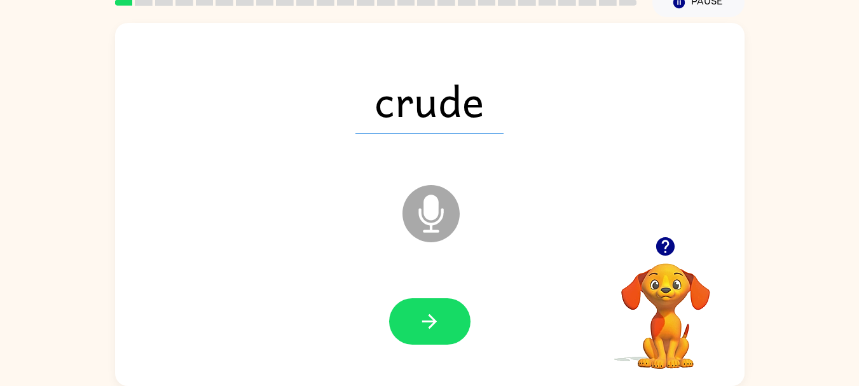
click at [462, 182] on icon "Microphone The Microphone is here when it is your turn to talk" at bounding box center [494, 229] width 191 height 95
click at [433, 315] on icon "button" at bounding box center [429, 321] width 22 height 22
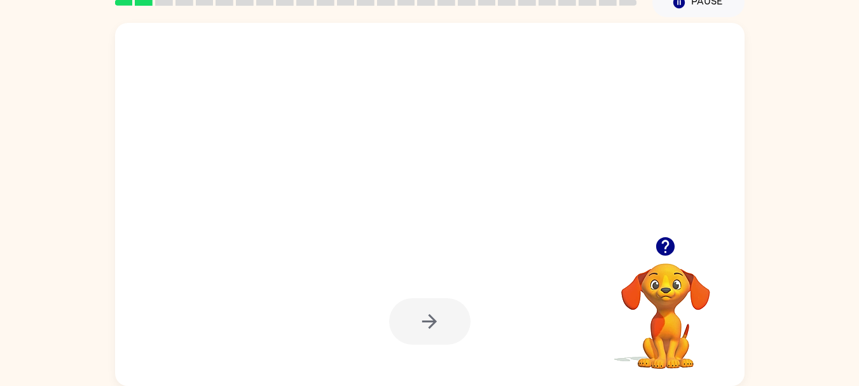
drag, startPoint x: 496, startPoint y: 279, endPoint x: 659, endPoint y: 243, distance: 167.3
click at [659, 243] on div "Your browser must support playing .mp4 files to use Literably. Please try using…" at bounding box center [429, 204] width 629 height 363
click at [659, 243] on icon "button" at bounding box center [665, 246] width 18 height 18
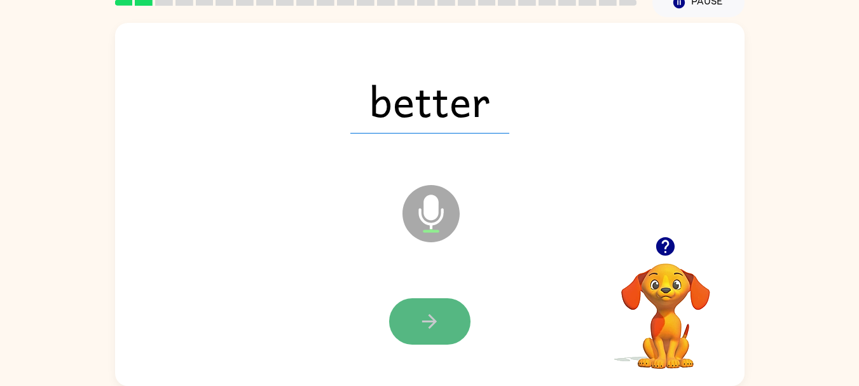
click at [429, 325] on icon "button" at bounding box center [429, 321] width 22 height 22
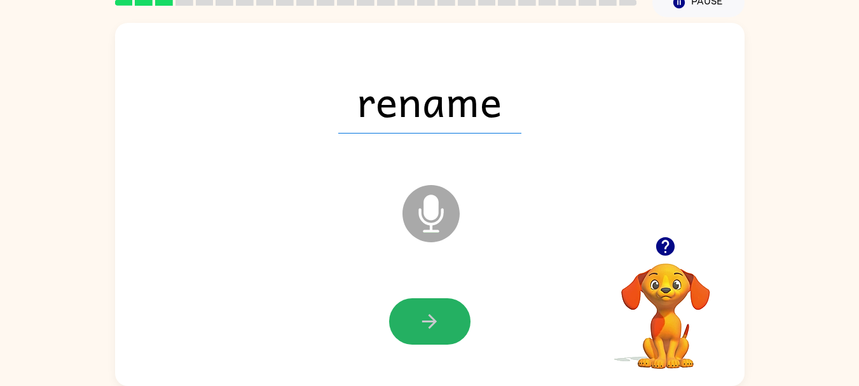
click at [429, 325] on icon "button" at bounding box center [429, 321] width 22 height 22
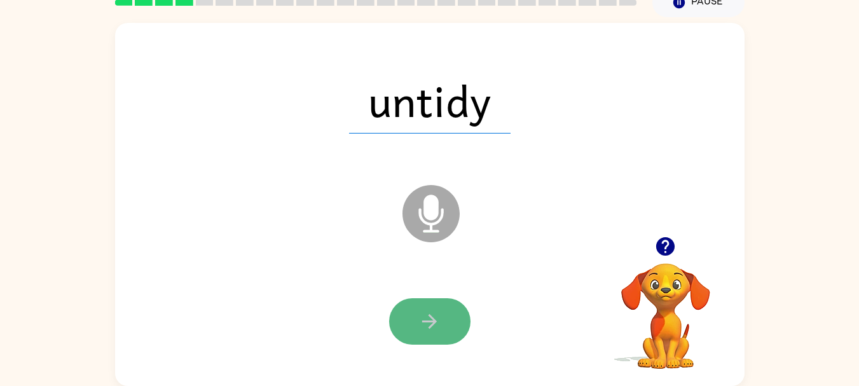
click at [437, 308] on button "button" at bounding box center [429, 321] width 81 height 46
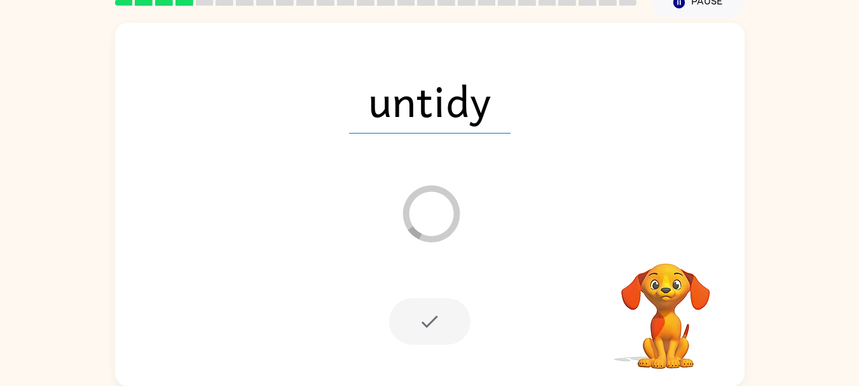
click at [422, 190] on icon at bounding box center [430, 213] width 57 height 57
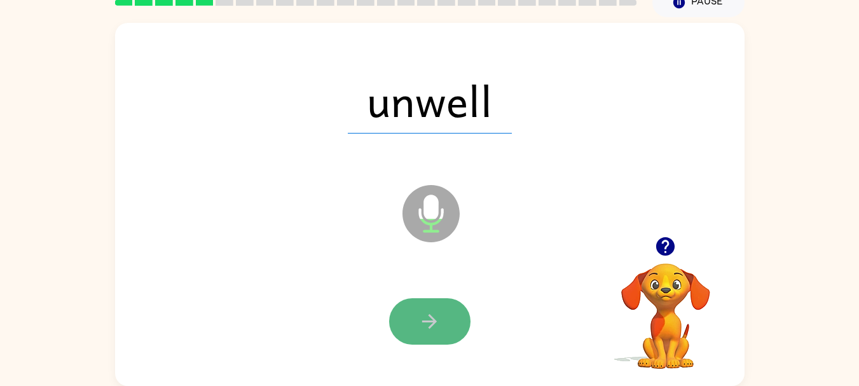
click at [439, 310] on icon "button" at bounding box center [429, 321] width 22 height 22
click at [432, 327] on icon "button" at bounding box center [429, 321] width 22 height 22
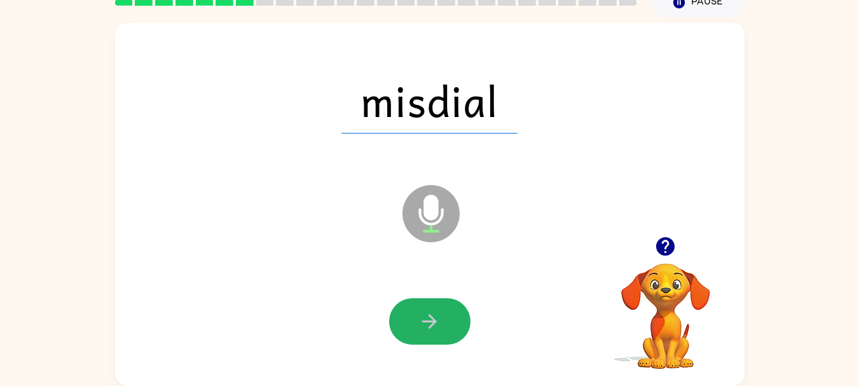
click at [432, 327] on icon "button" at bounding box center [429, 321] width 22 height 22
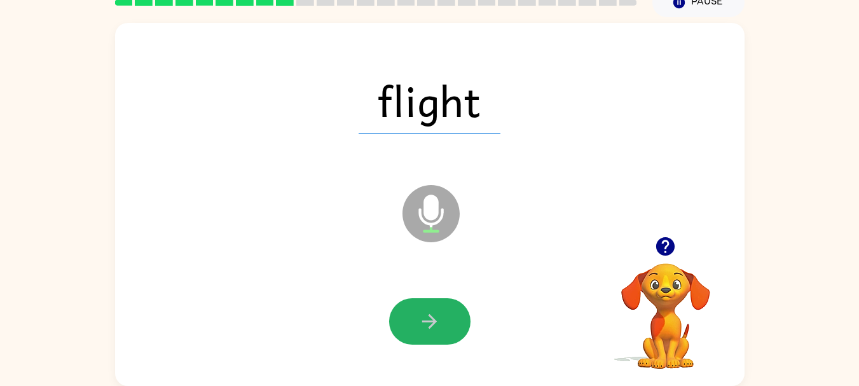
click at [432, 327] on icon "button" at bounding box center [429, 321] width 22 height 22
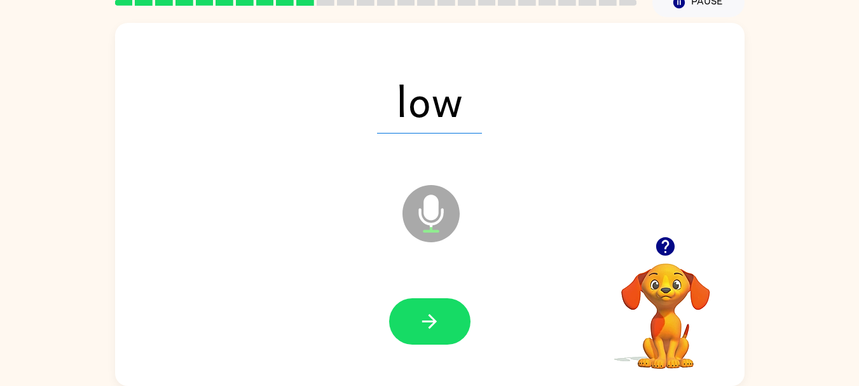
click at [432, 327] on icon "button" at bounding box center [429, 321] width 22 height 22
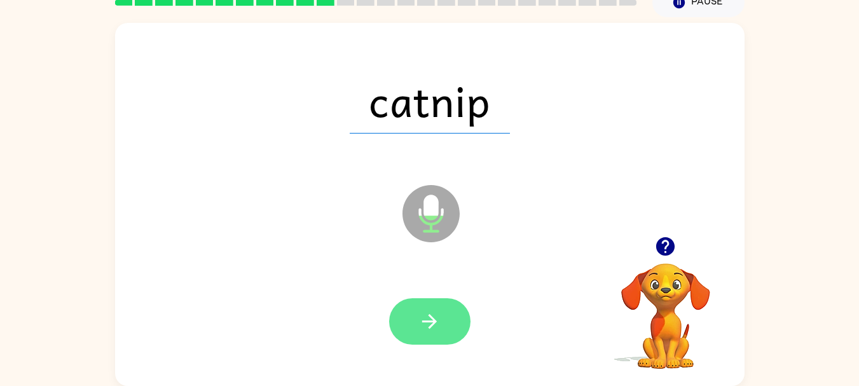
click at [437, 314] on icon "button" at bounding box center [429, 321] width 22 height 22
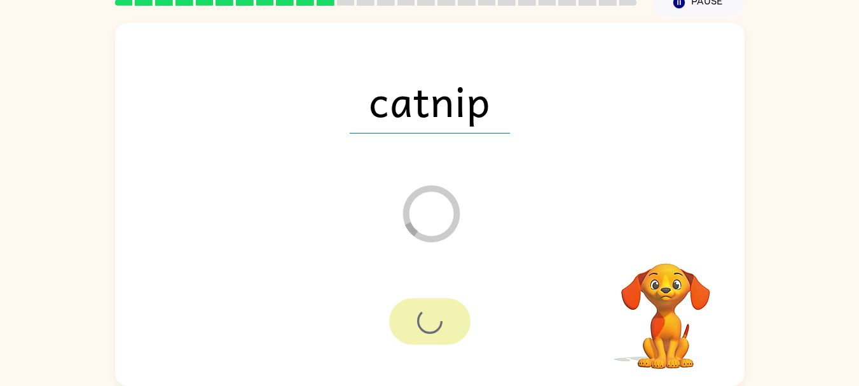
click at [510, 215] on div "catnip Loader Your response is being sent to our graders" at bounding box center [429, 204] width 629 height 363
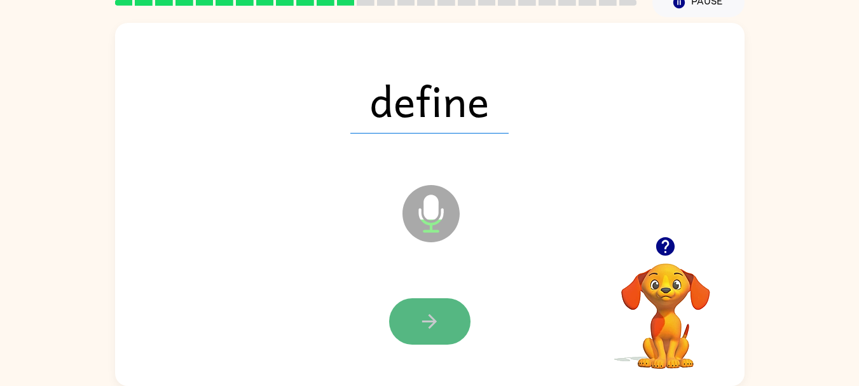
click at [434, 308] on button "button" at bounding box center [429, 321] width 81 height 46
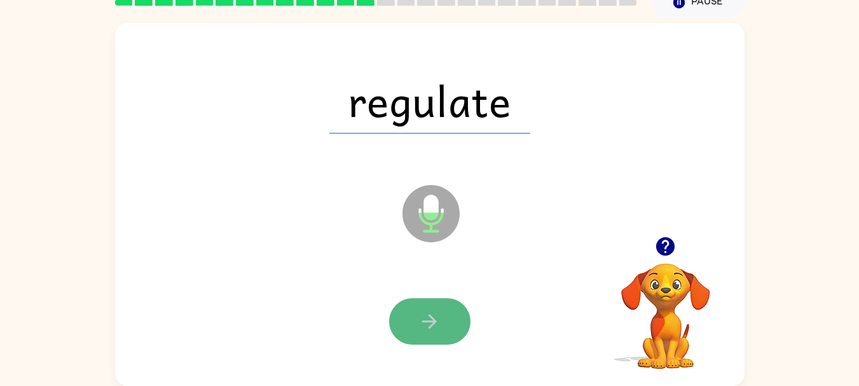
click at [428, 319] on icon "button" at bounding box center [429, 321] width 22 height 22
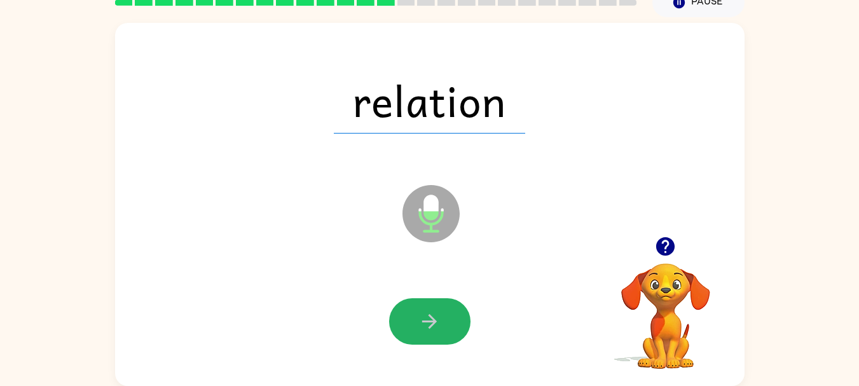
click at [428, 319] on icon "button" at bounding box center [429, 321] width 22 height 22
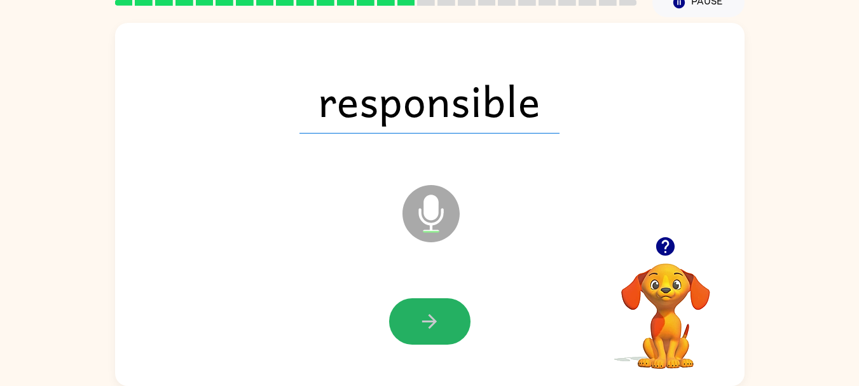
click at [428, 319] on icon "button" at bounding box center [429, 321] width 22 height 22
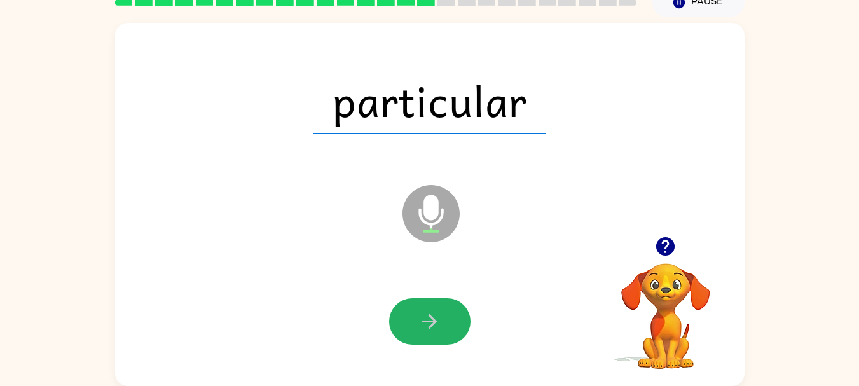
click at [428, 319] on icon "button" at bounding box center [429, 321] width 22 height 22
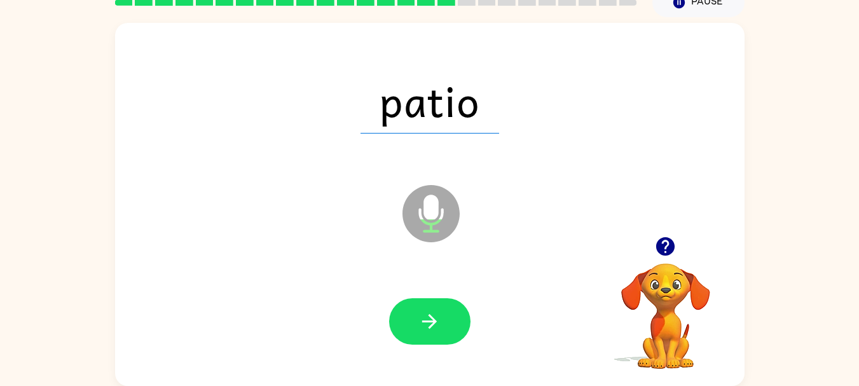
click at [428, 319] on icon "button" at bounding box center [429, 321] width 22 height 22
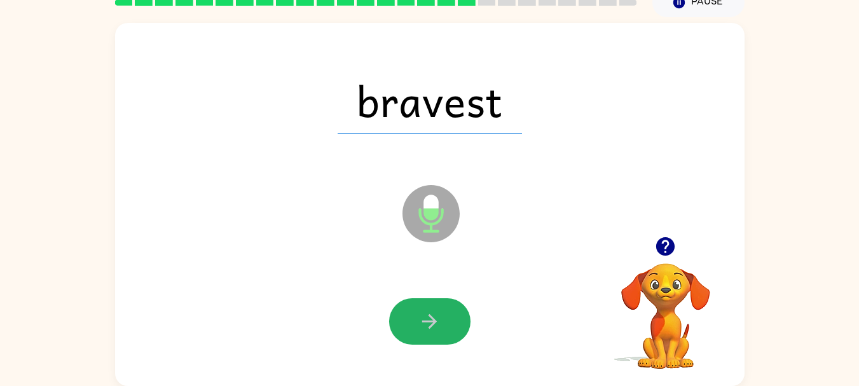
click at [428, 319] on icon "button" at bounding box center [429, 321] width 22 height 22
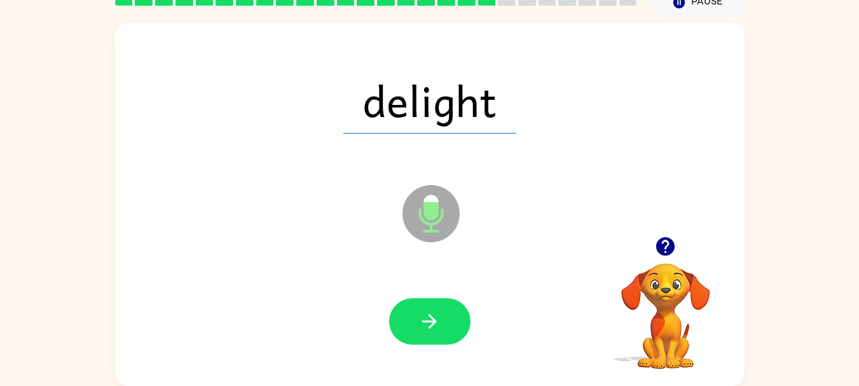
click at [428, 319] on icon "button" at bounding box center [429, 321] width 22 height 22
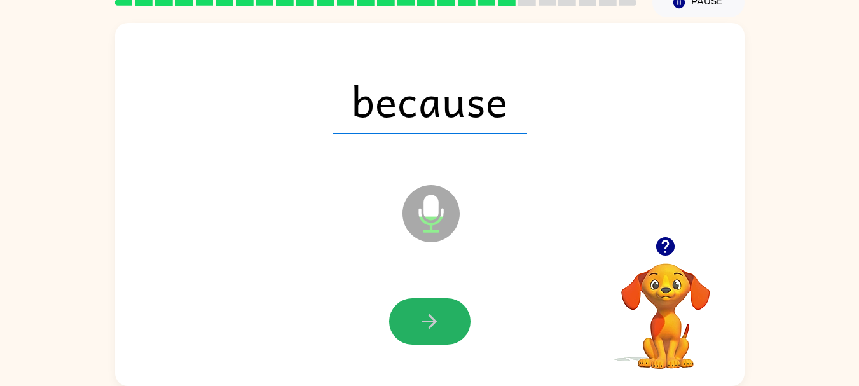
click at [428, 319] on icon "button" at bounding box center [429, 321] width 22 height 22
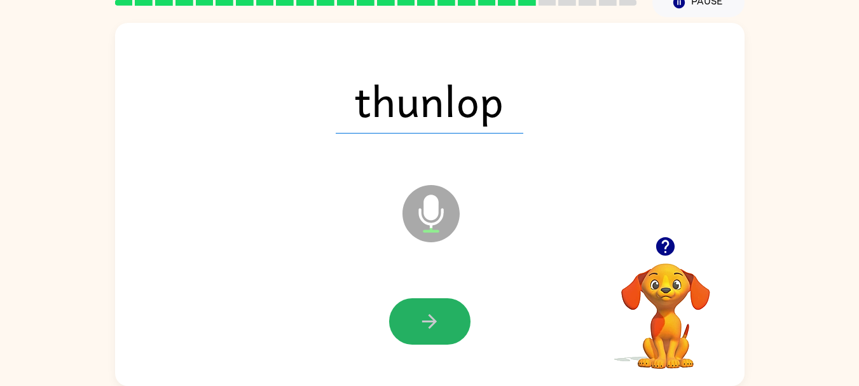
click at [428, 319] on icon "button" at bounding box center [429, 321] width 22 height 22
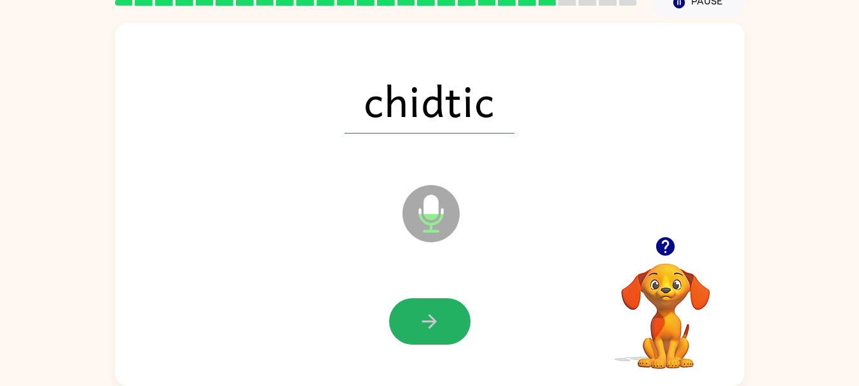
click at [428, 319] on icon "button" at bounding box center [429, 321] width 22 height 22
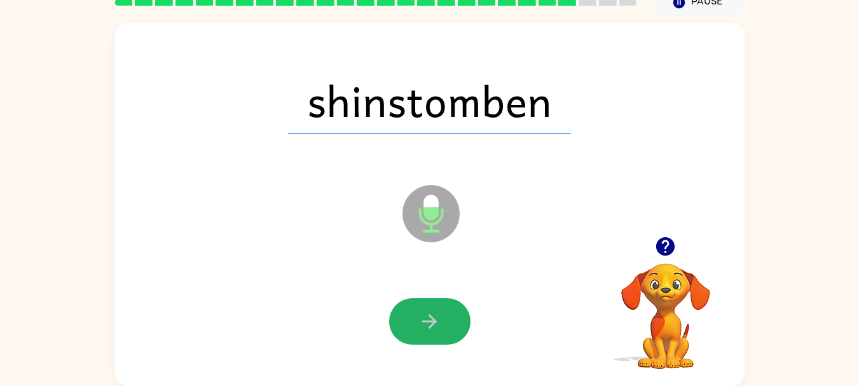
click at [434, 318] on icon "button" at bounding box center [429, 321] width 22 height 22
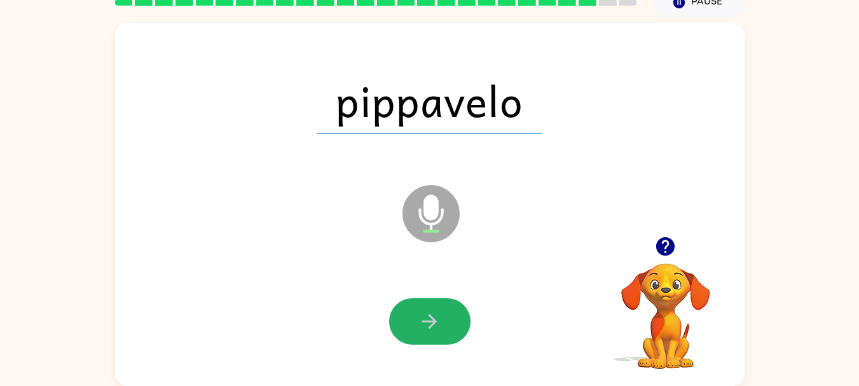
click at [434, 318] on icon "button" at bounding box center [429, 321] width 22 height 22
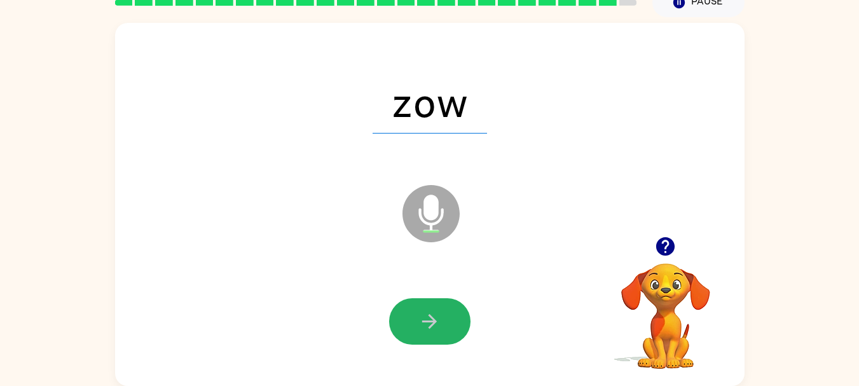
click at [434, 318] on icon "button" at bounding box center [429, 321] width 22 height 22
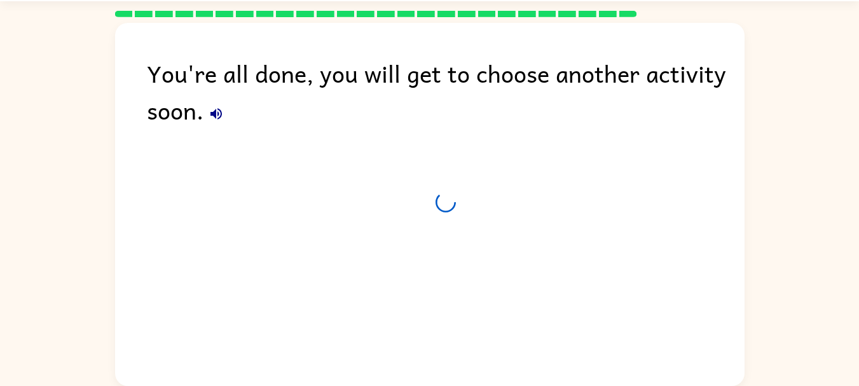
scroll to position [38, 0]
